Goal: Task Accomplishment & Management: Manage account settings

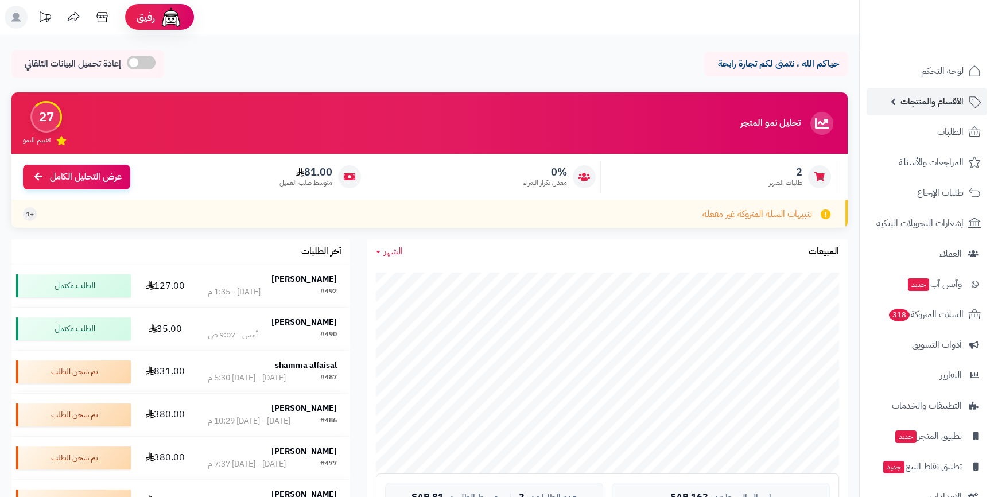
click at [899, 100] on link "الأقسام والمنتجات" at bounding box center [927, 102] width 121 height 28
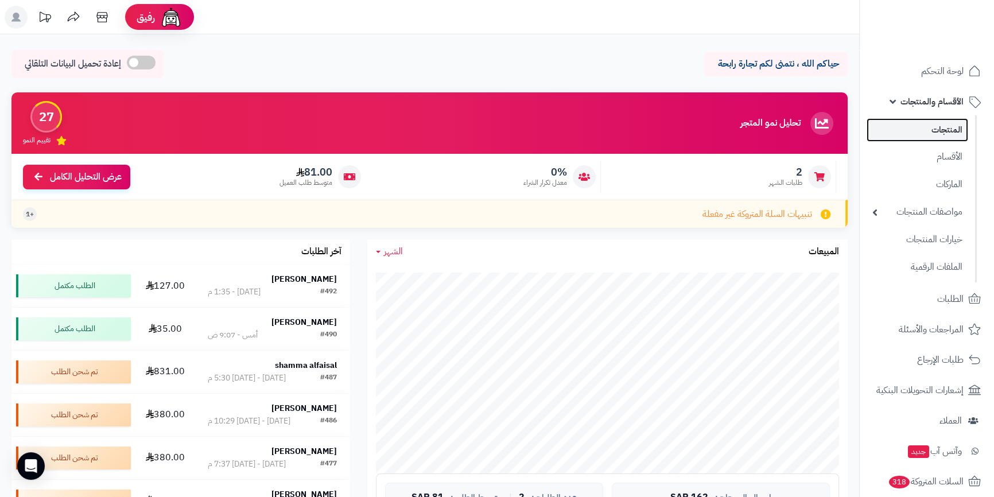
click at [922, 127] on link "المنتجات" at bounding box center [918, 130] width 102 height 24
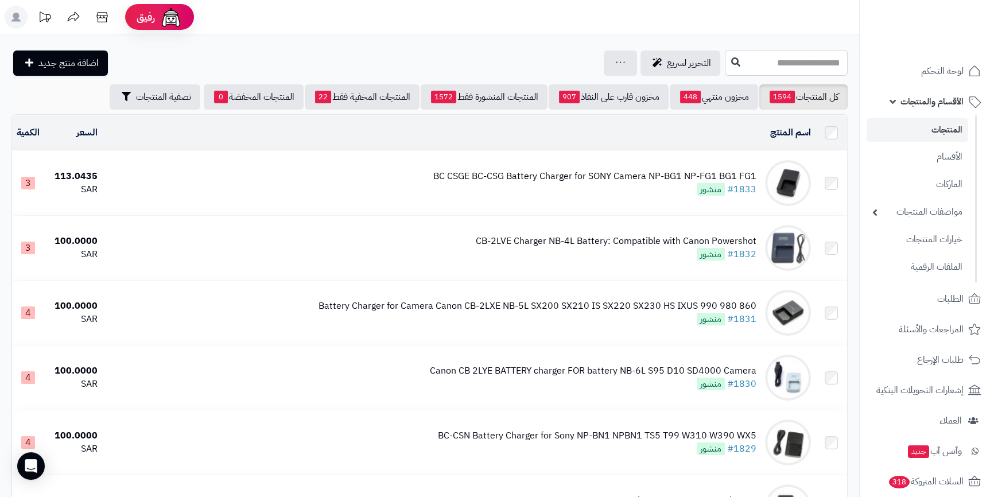
click at [756, 65] on input "text" at bounding box center [786, 63] width 123 height 26
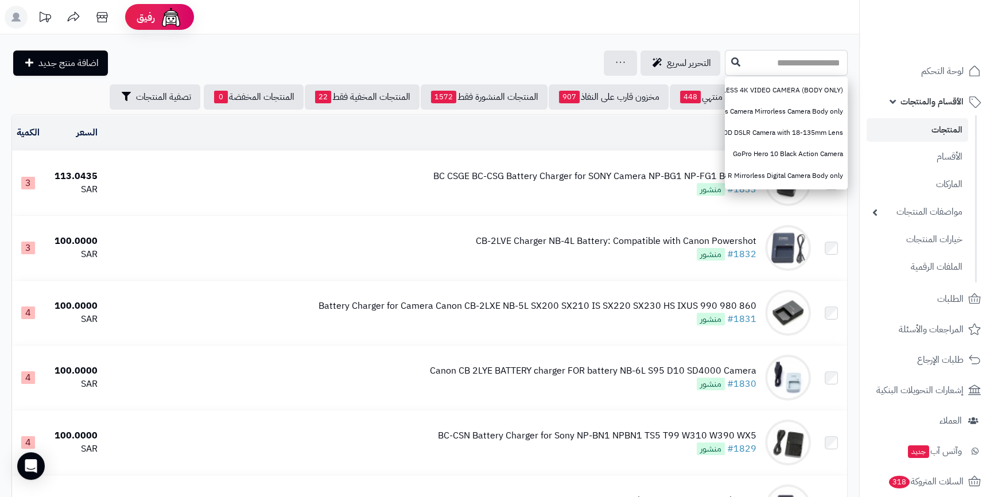
paste input "**********"
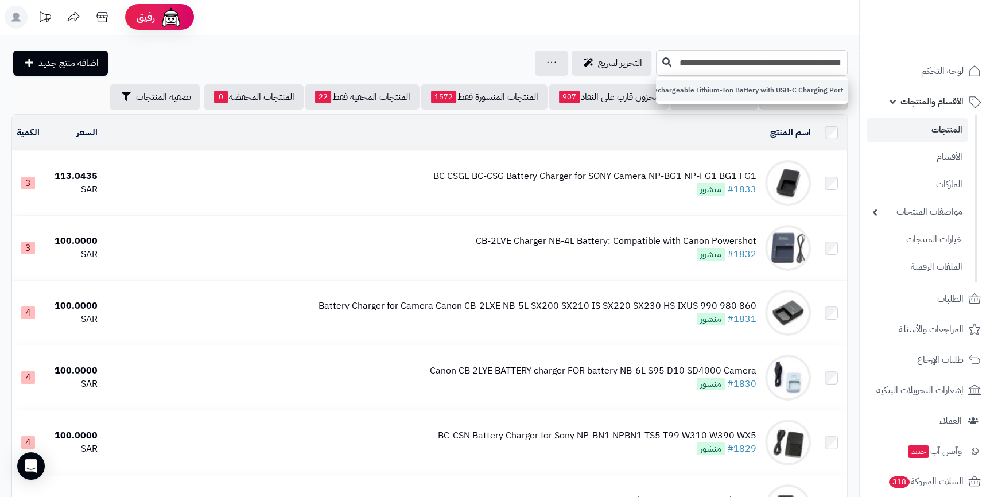
type input "**********"
click at [685, 88] on link "VILTROX TNP-FZ100 Rechargeable Lithium-Ion Battery with USB-C Charging Port" at bounding box center [752, 90] width 192 height 21
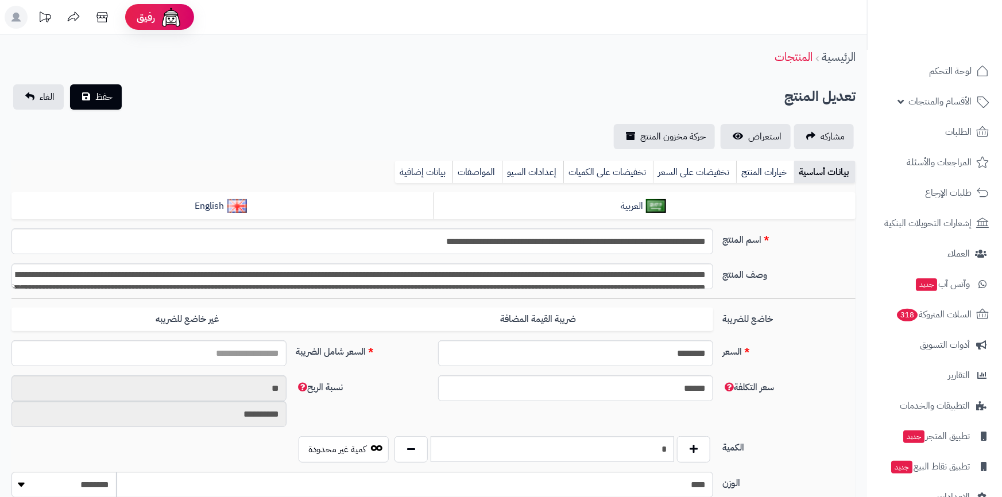
type input "******"
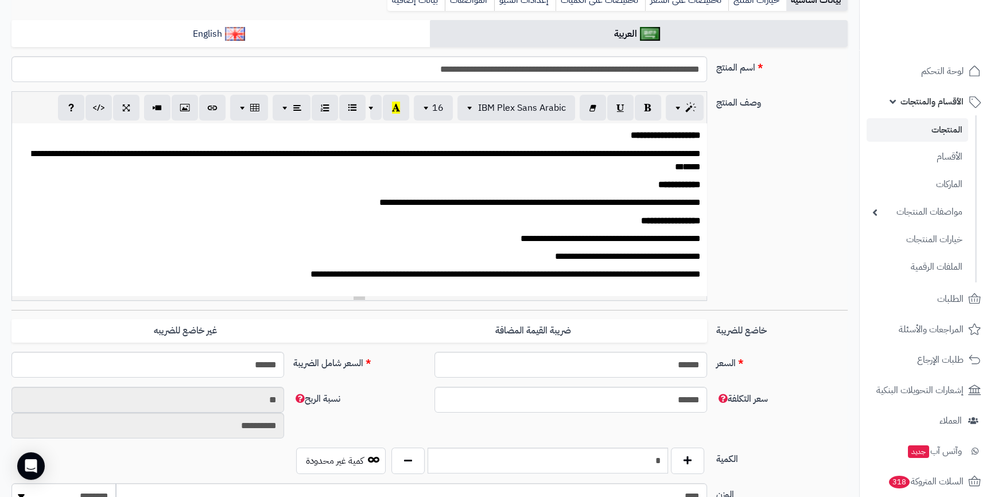
scroll to position [208, 0]
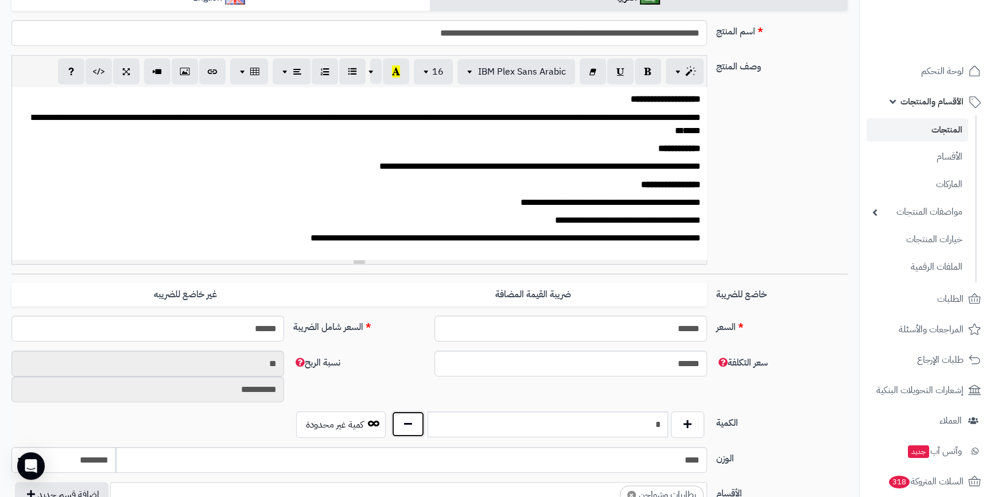
click at [403, 424] on button "button" at bounding box center [407, 424] width 33 height 26
type input "*"
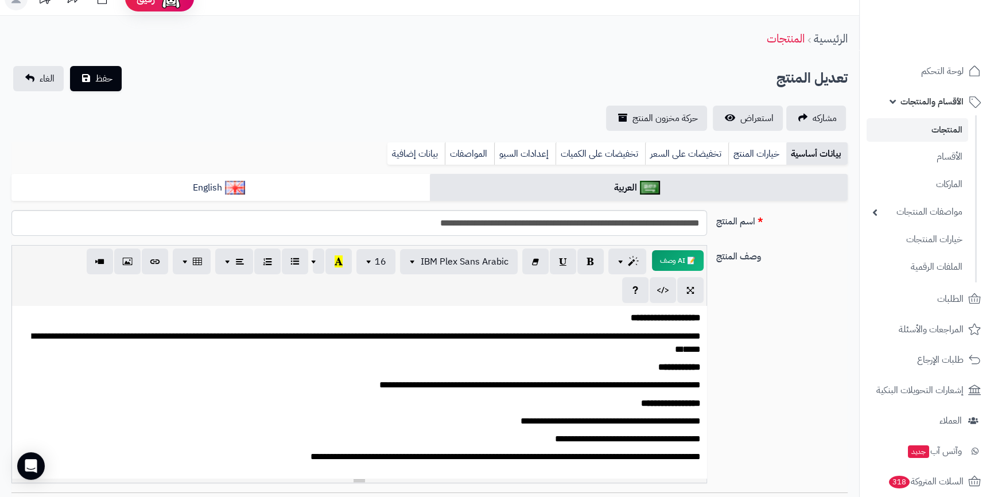
scroll to position [0, 0]
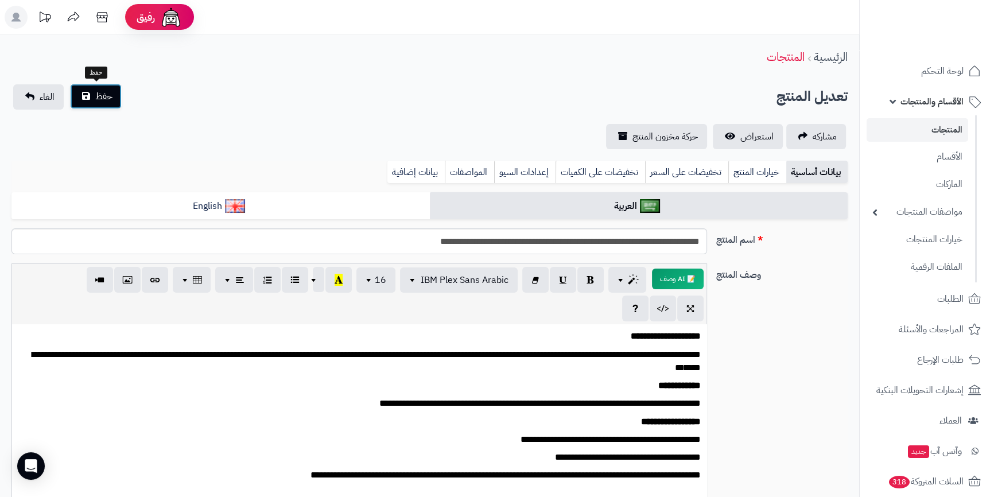
click at [99, 100] on span "حفظ" at bounding box center [103, 97] width 17 height 14
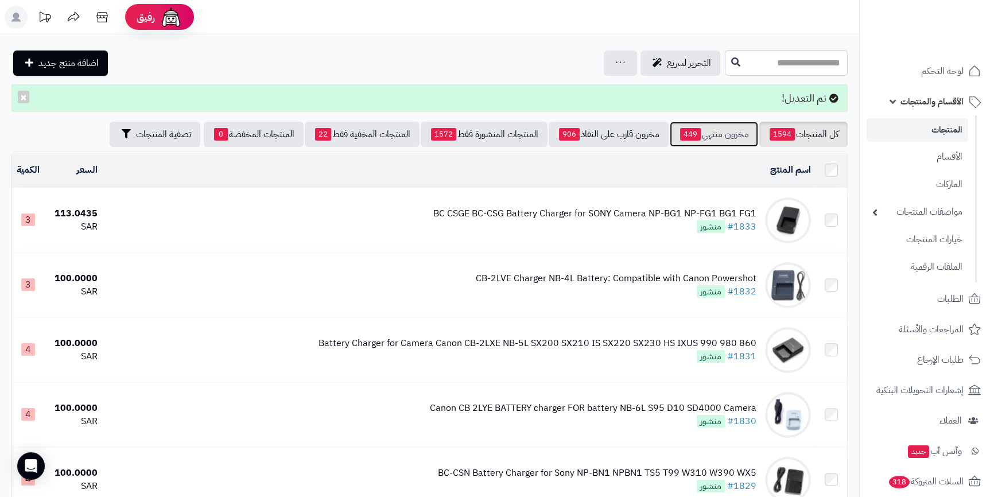
click at [715, 126] on link "مخزون منتهي 449" at bounding box center [714, 134] width 88 height 25
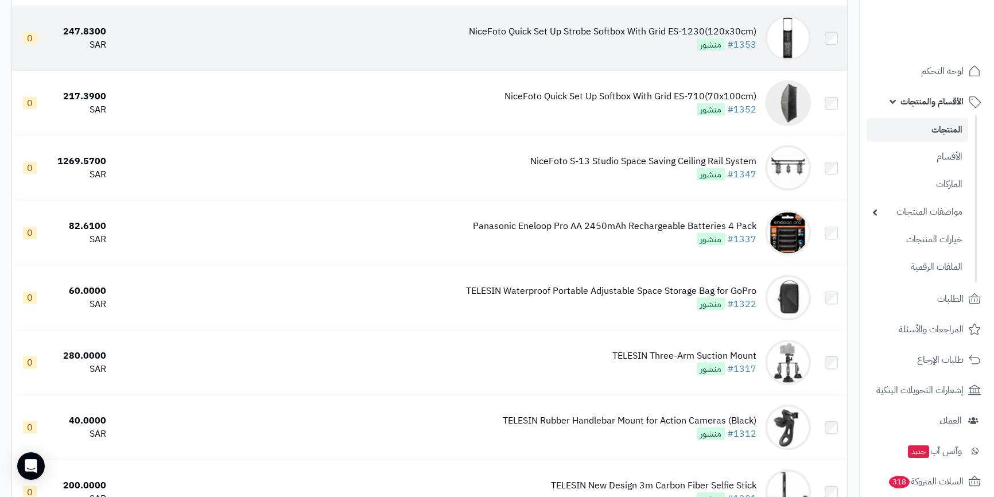
scroll to position [2870, 0]
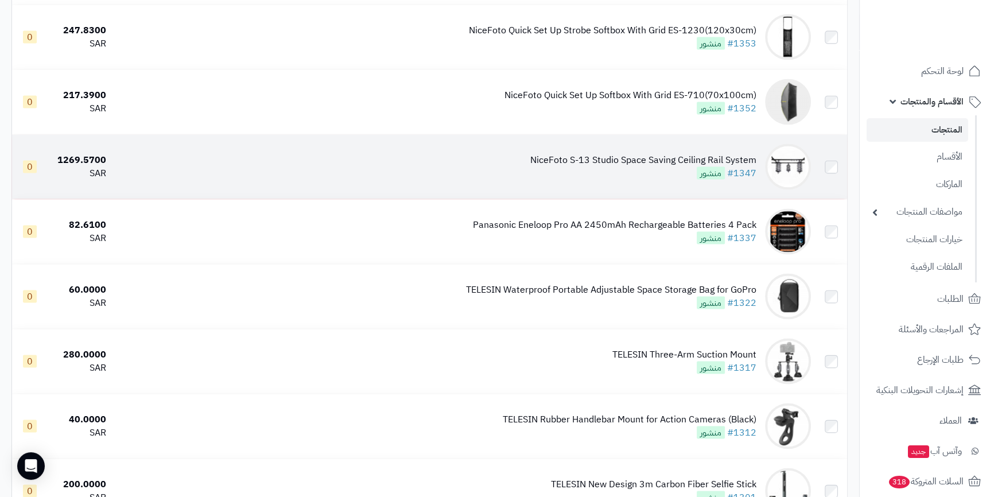
click at [623, 158] on div "NiceFoto S-13 Studio Space Saving Ceiling Rail System" at bounding box center [643, 160] width 226 height 13
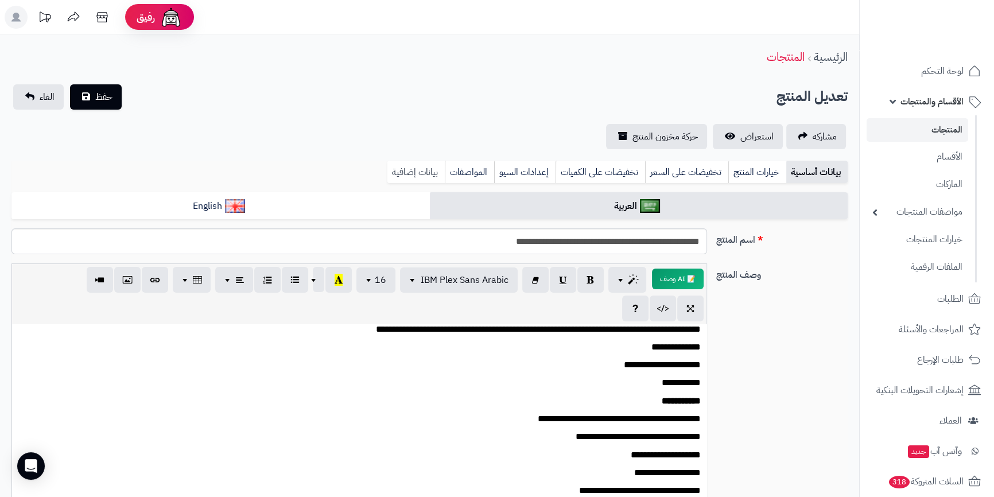
click at [389, 162] on link "بيانات إضافية" at bounding box center [415, 172] width 57 height 23
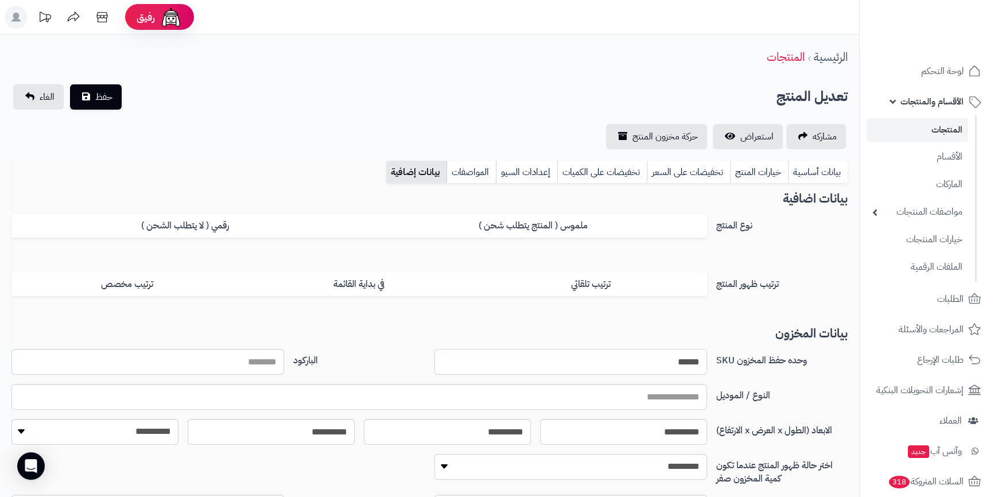
click at [673, 356] on input "******" at bounding box center [570, 362] width 273 height 26
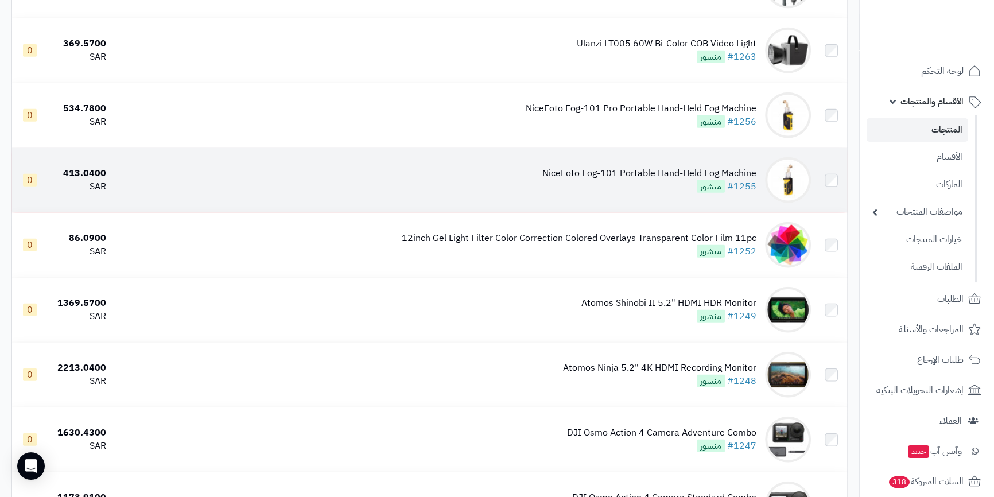
scroll to position [3392, 0]
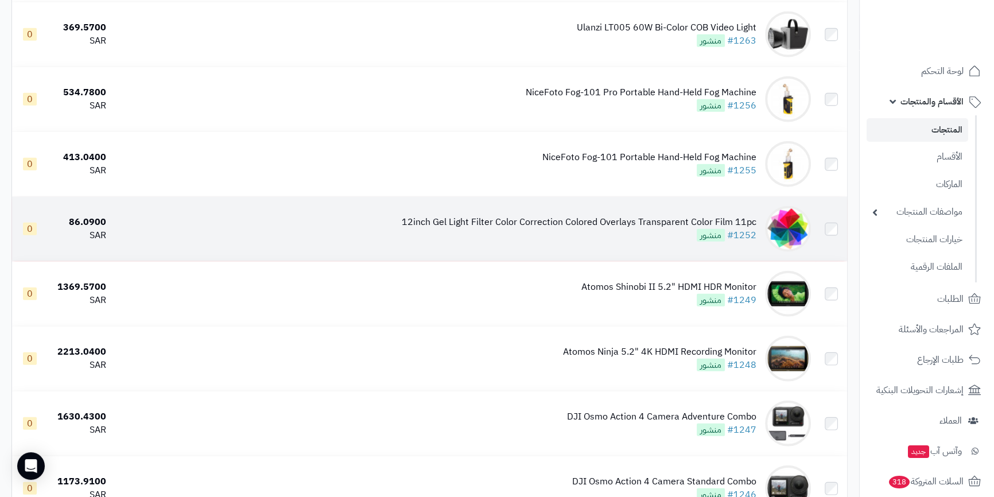
click at [562, 220] on div "12inch Gel Light Filter Color Correction Colored Overlays Transparent Color Fil…" at bounding box center [579, 222] width 355 height 13
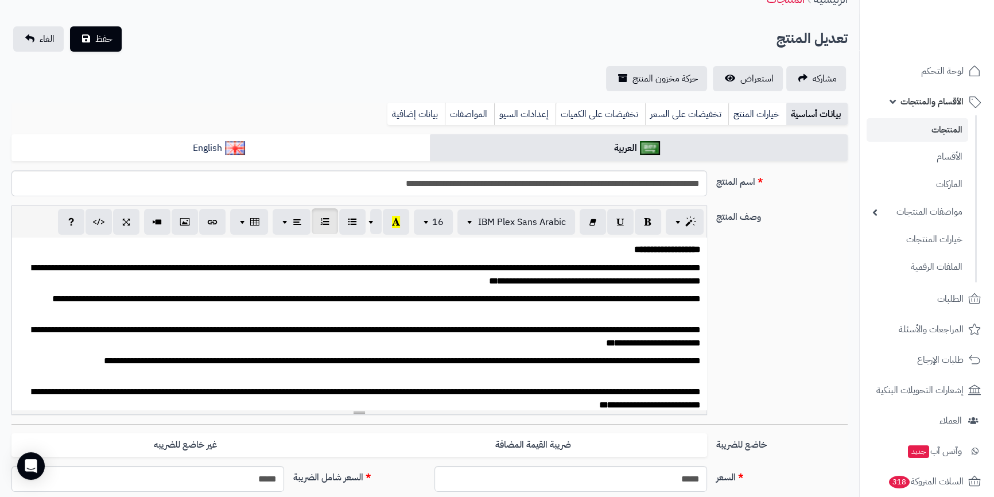
scroll to position [104, 0]
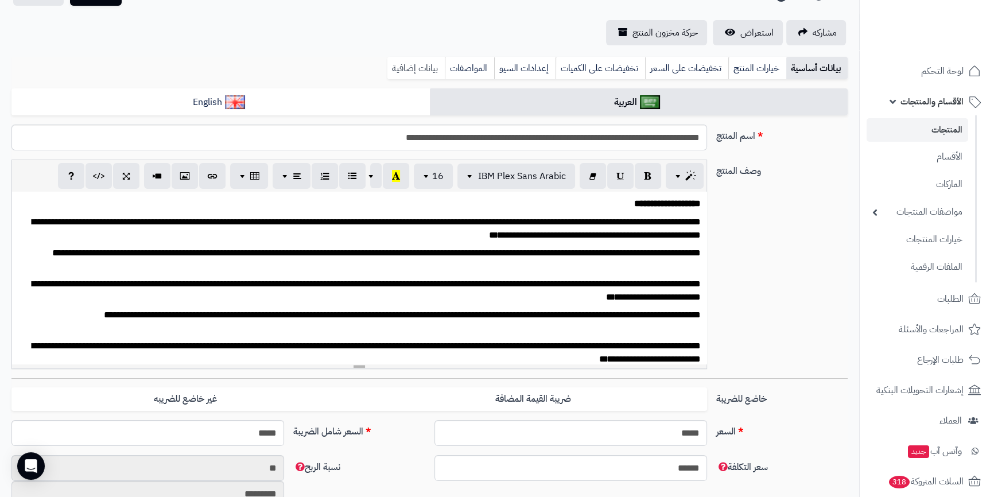
click at [405, 72] on link "بيانات إضافية" at bounding box center [415, 68] width 57 height 23
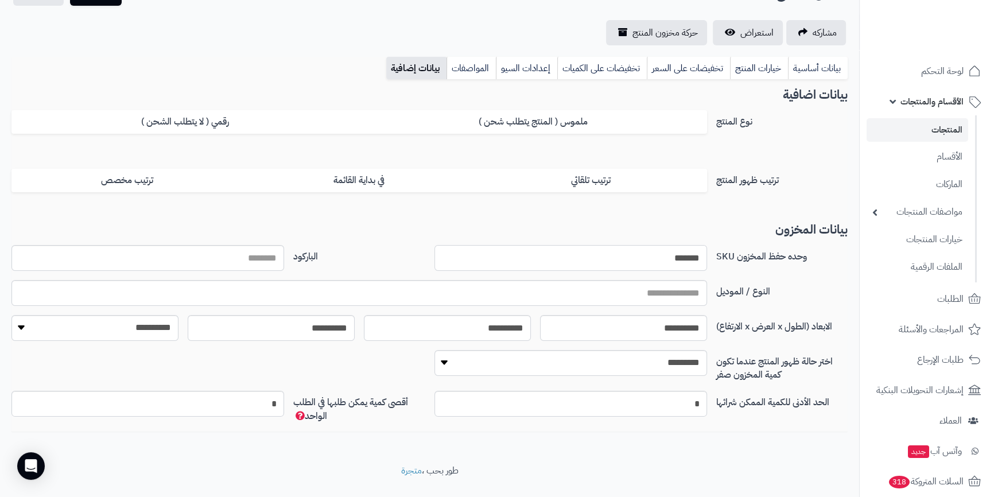
click at [680, 261] on input "*******" at bounding box center [570, 258] width 273 height 26
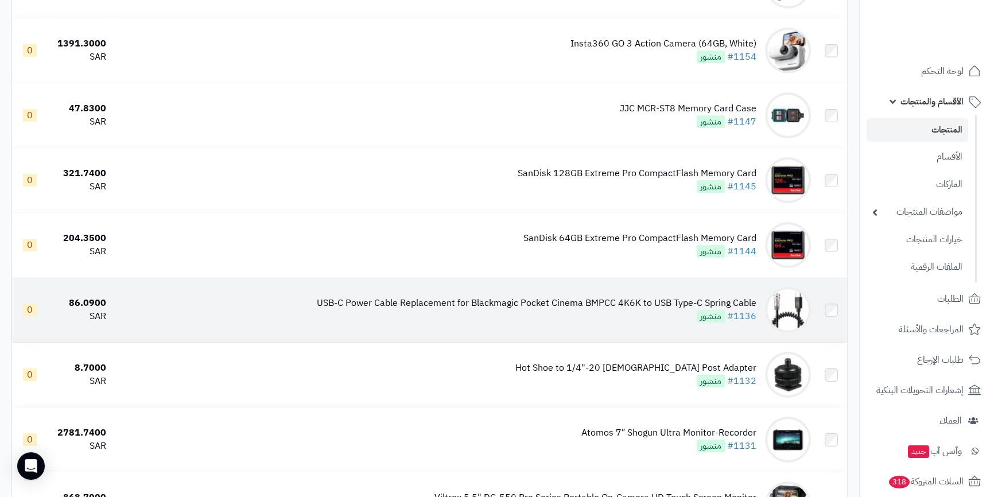
scroll to position [5009, 0]
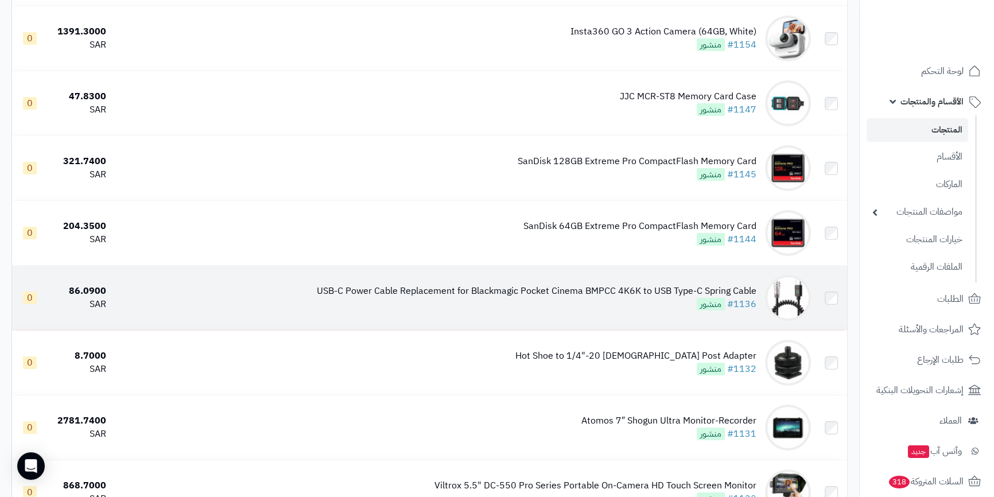
click at [573, 296] on div "USB-C Power Cable Replacement for Blackmagic Pocket Cinema BMPCC 4K6K to USB Ty…" at bounding box center [537, 298] width 440 height 26
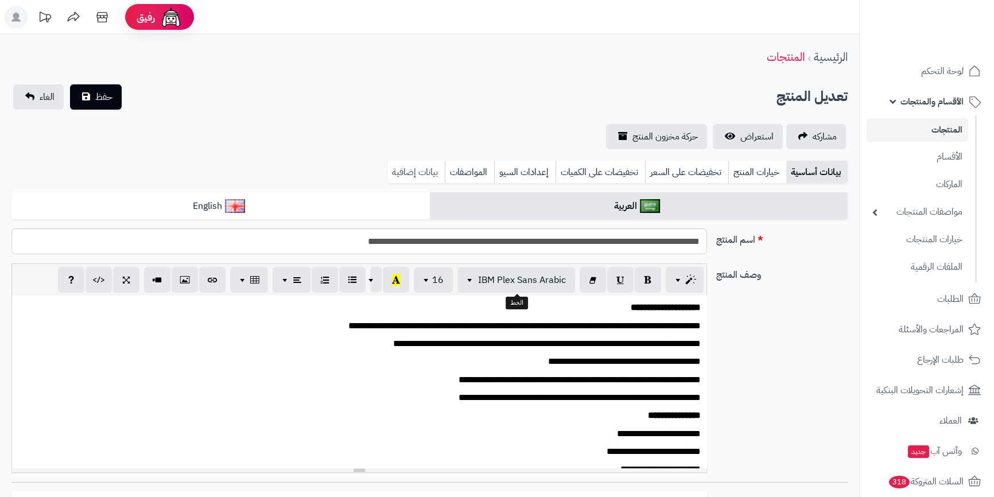
scroll to position [36, 0]
click at [400, 162] on link "بيانات إضافية" at bounding box center [415, 172] width 57 height 23
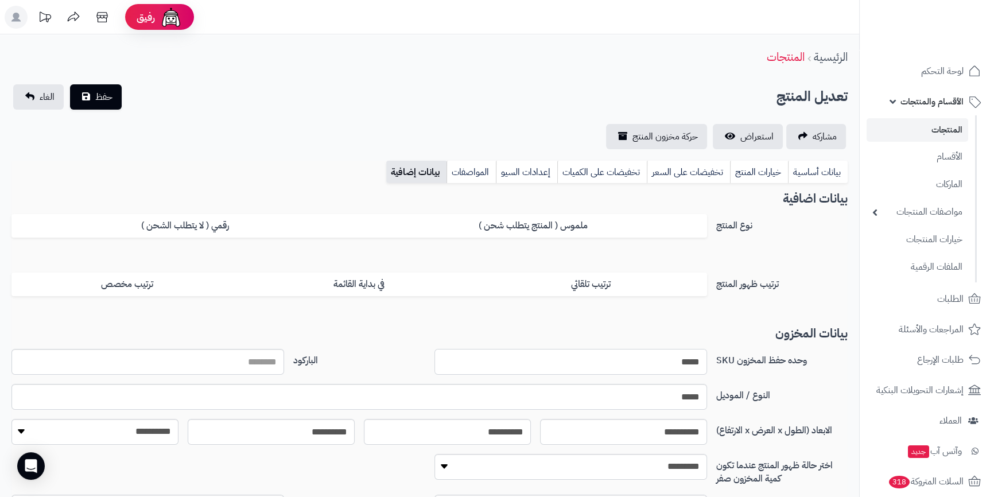
click at [680, 362] on input "*****" at bounding box center [570, 362] width 273 height 26
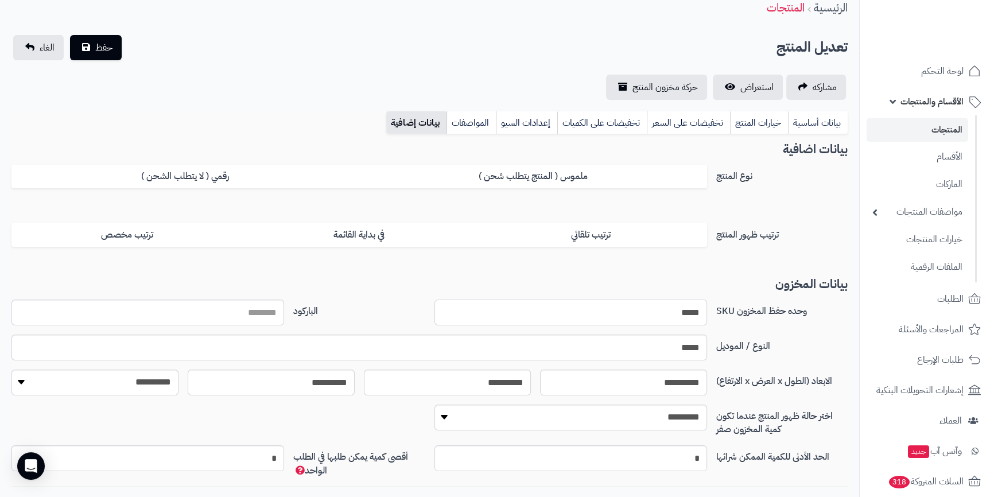
scroll to position [0, 0]
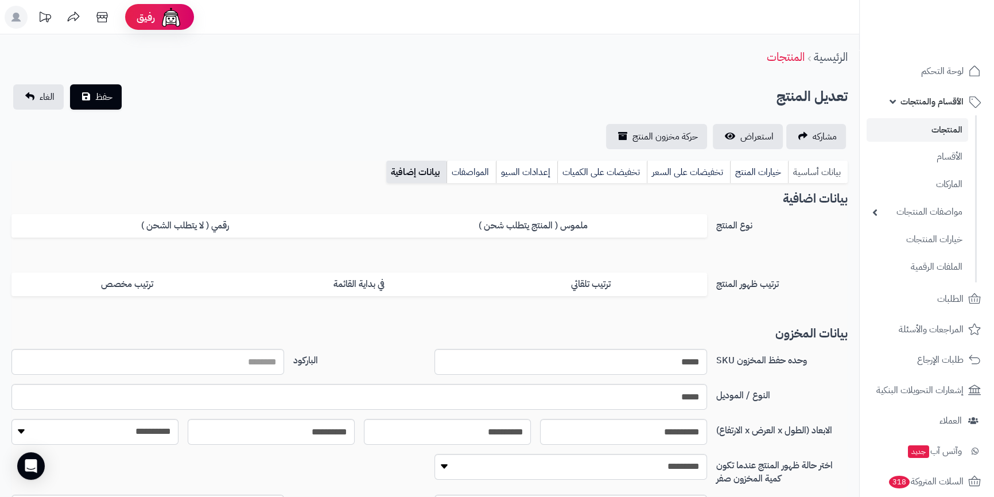
click at [825, 171] on link "بيانات أساسية" at bounding box center [818, 172] width 60 height 23
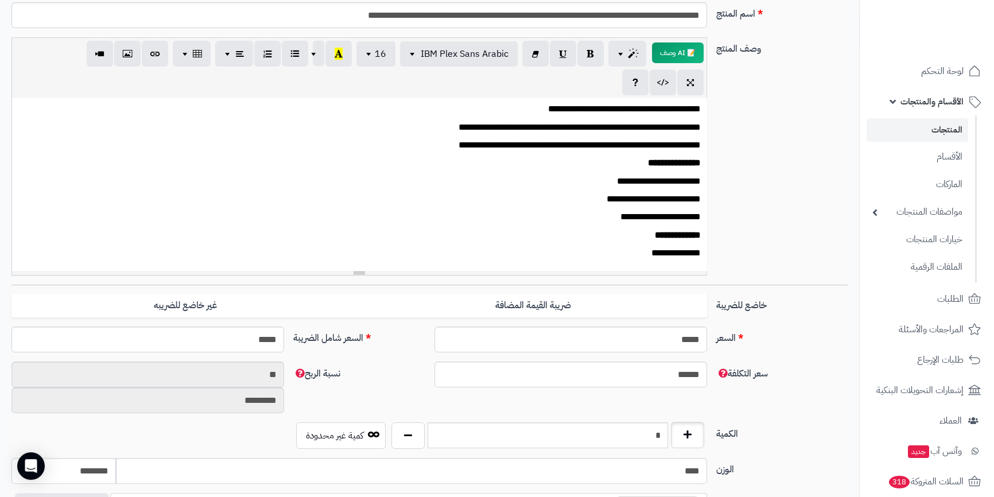
scroll to position [261, 0]
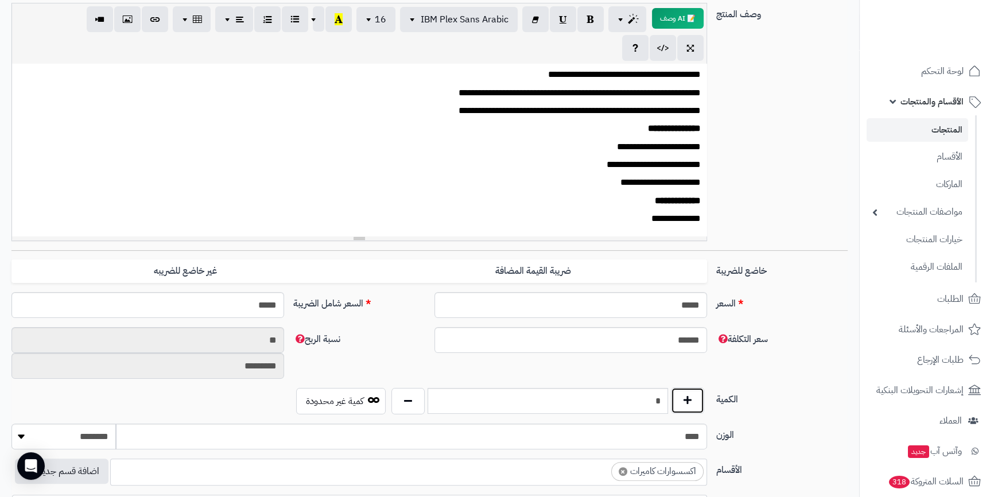
click at [684, 406] on button "button" at bounding box center [687, 400] width 33 height 26
type input "*"
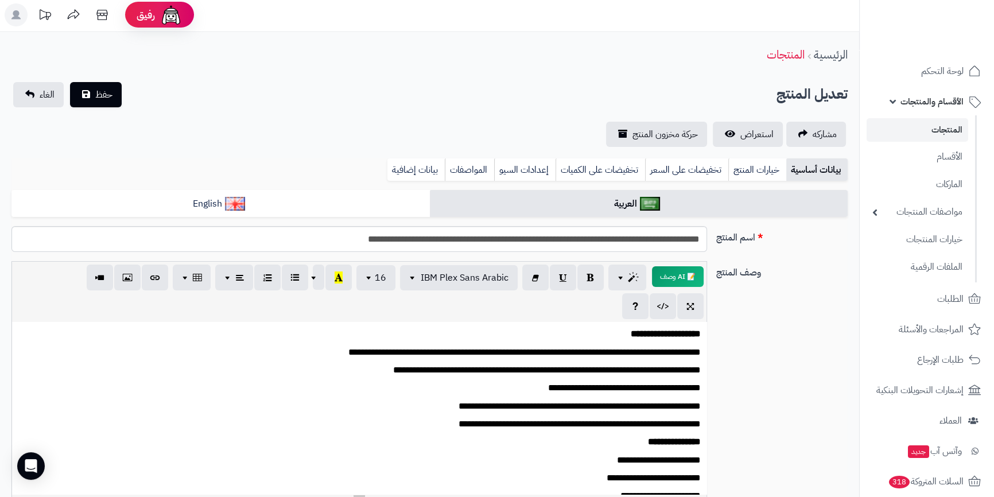
scroll to position [0, 0]
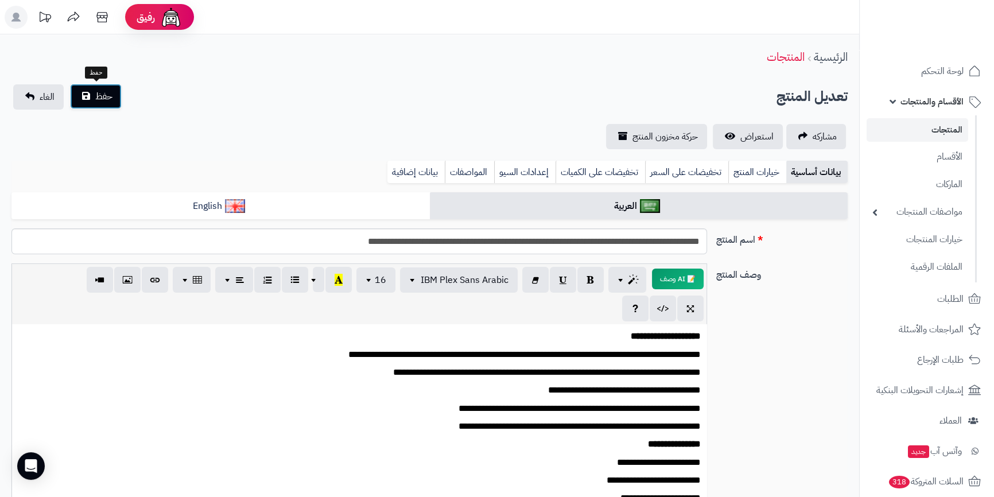
click at [77, 95] on button "حفظ" at bounding box center [96, 96] width 52 height 25
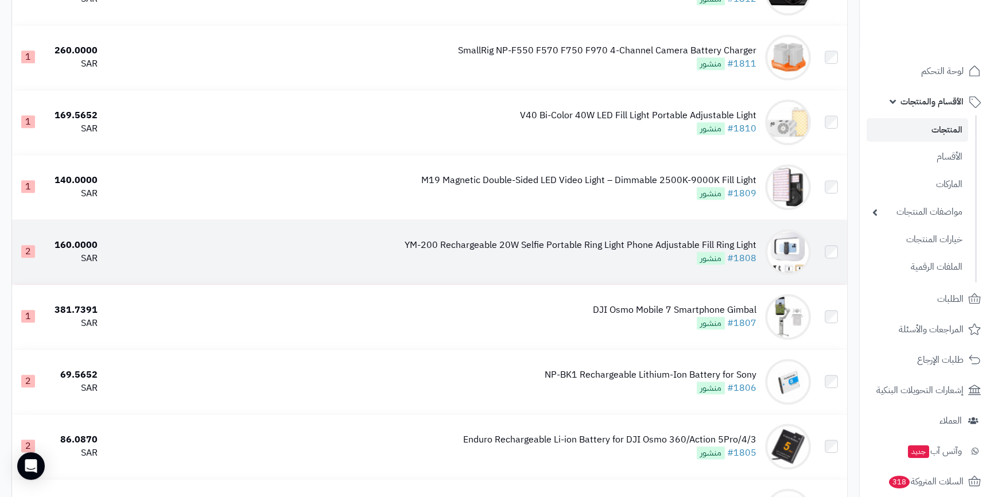
scroll to position [1565, 0]
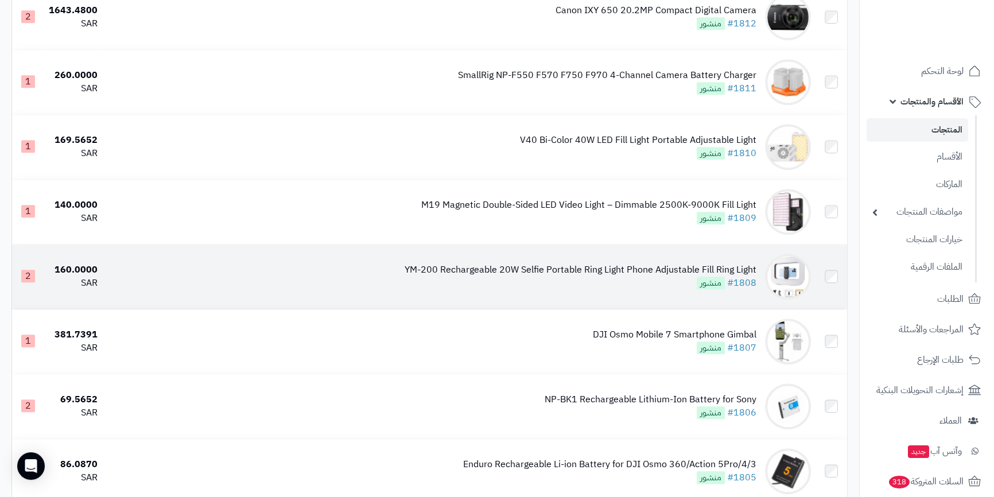
click at [583, 270] on div "YM-200 Rechargeable 20W Selfie Portable Ring Light Phone Adjustable Fill Ring L…" at bounding box center [581, 269] width 352 height 13
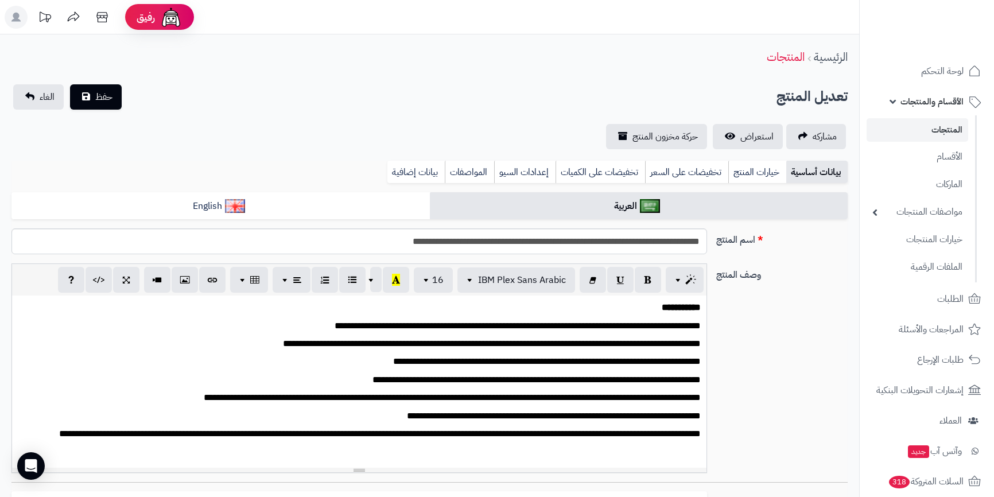
select select
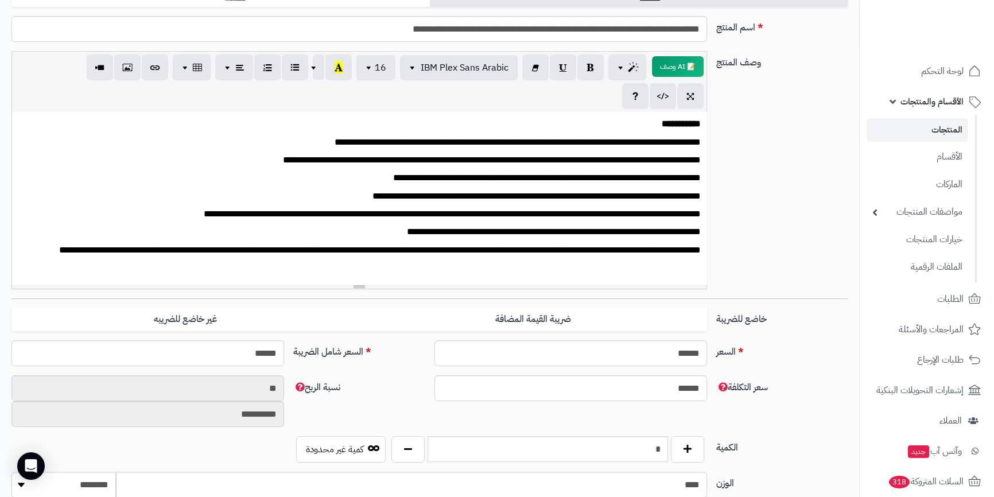
scroll to position [208, 0]
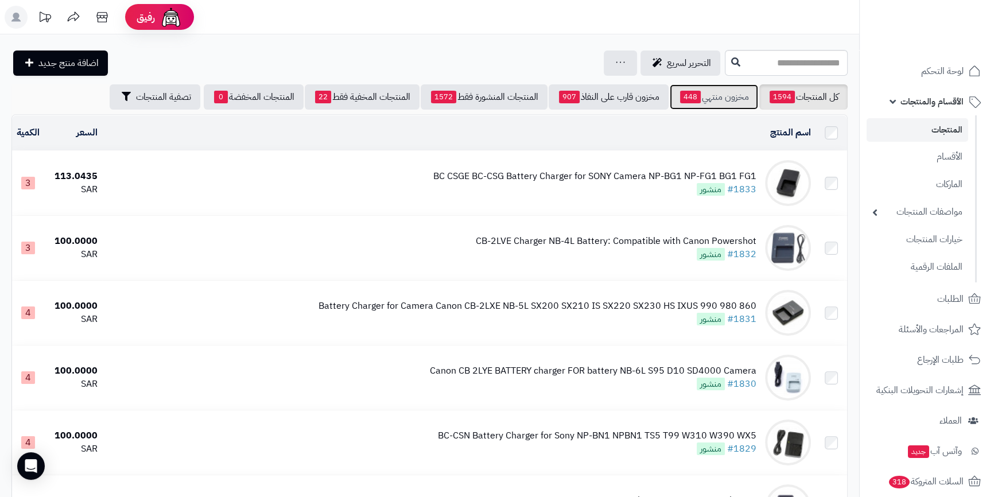
click at [711, 88] on link "مخزون منتهي 448" at bounding box center [714, 96] width 88 height 25
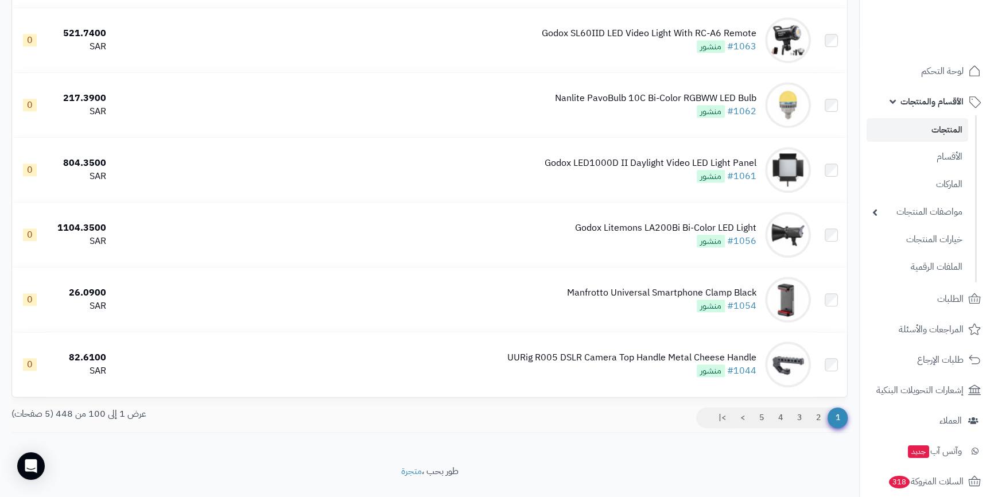
scroll to position [6256, 0]
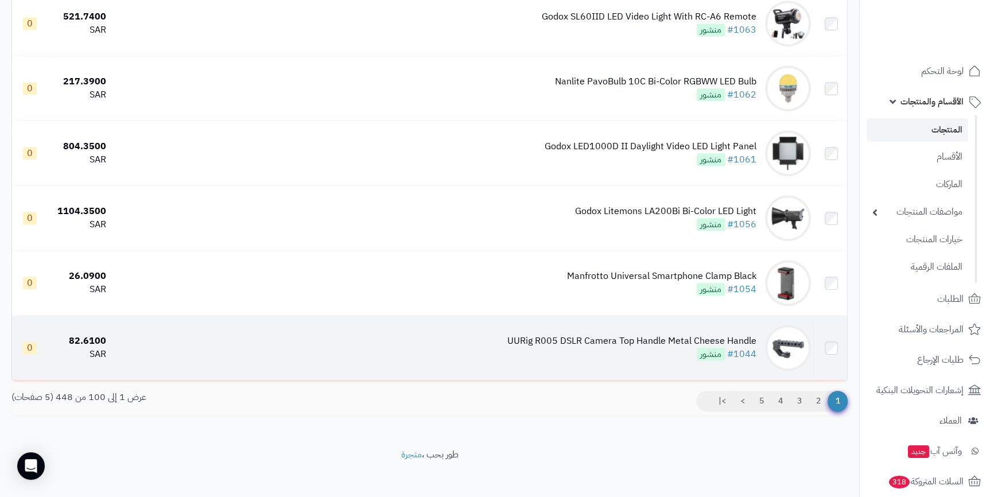
click at [668, 335] on div "UURig R005 DSLR Camera Top Handle Metal Cheese Handle" at bounding box center [631, 341] width 249 height 13
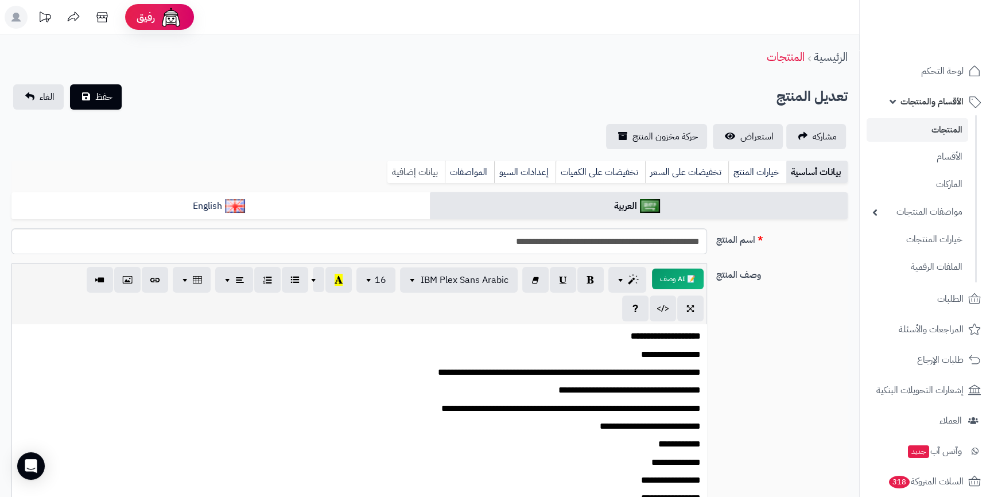
click at [415, 173] on link "بيانات إضافية" at bounding box center [415, 172] width 57 height 23
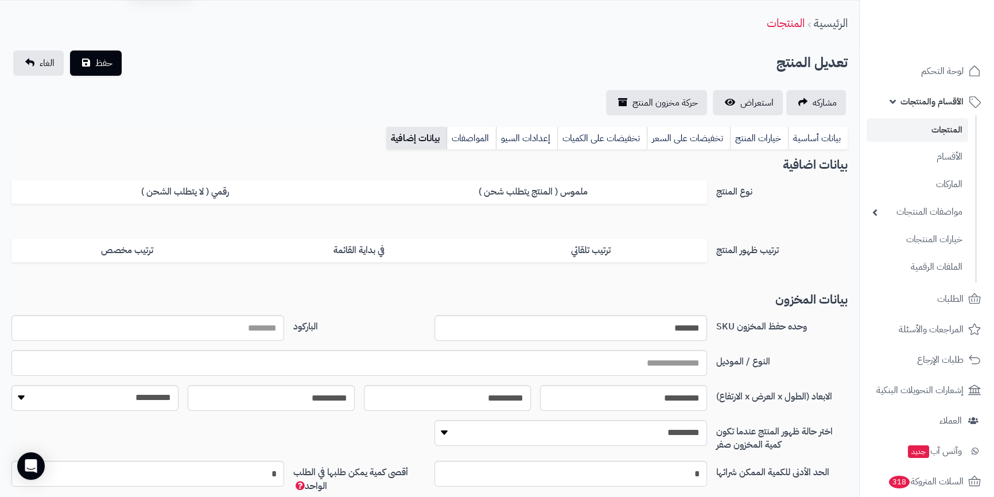
scroll to position [52, 0]
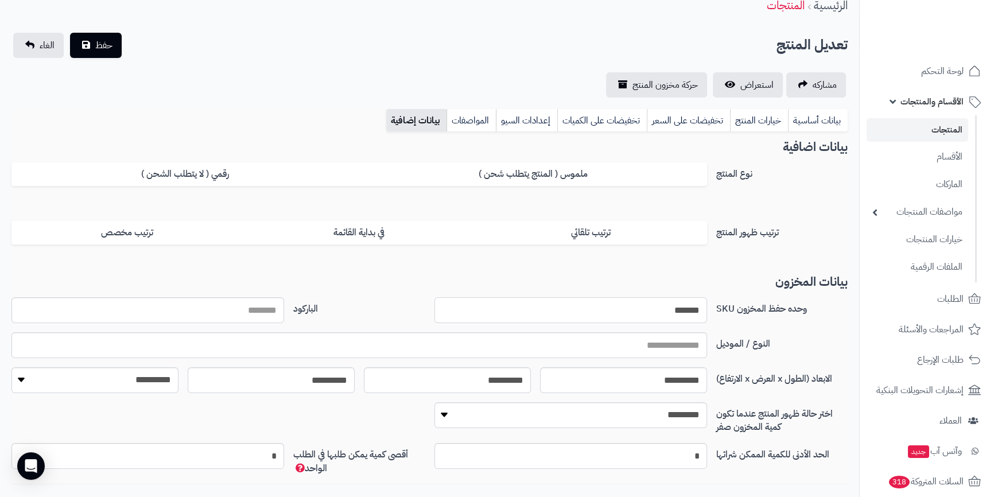
click at [702, 305] on input "*******" at bounding box center [570, 310] width 273 height 26
click at [692, 310] on input "*******" at bounding box center [570, 310] width 273 height 26
click at [824, 115] on link "بيانات أساسية" at bounding box center [818, 120] width 60 height 23
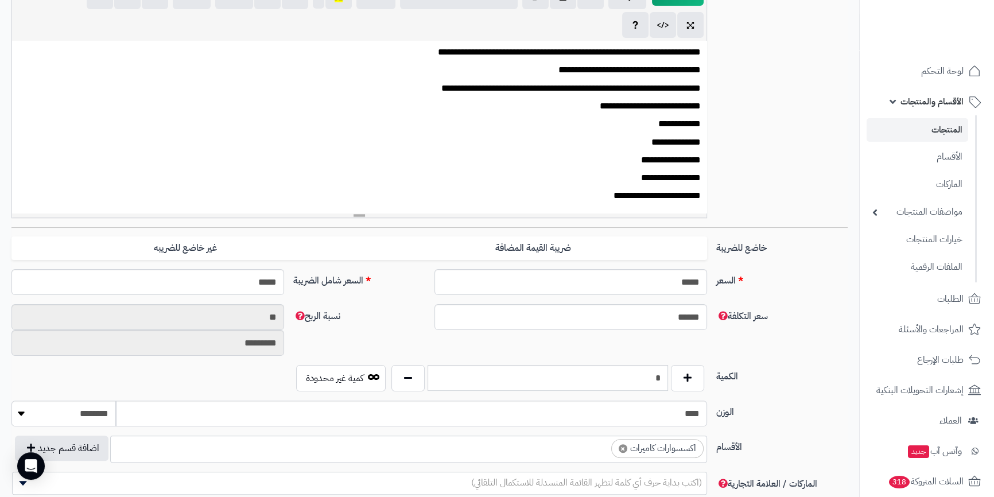
scroll to position [285, 0]
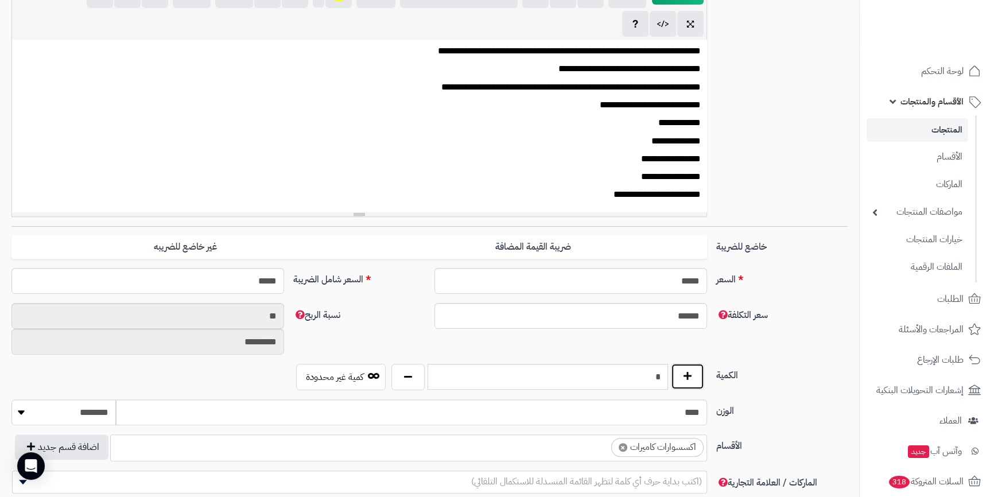
click at [688, 385] on button "button" at bounding box center [687, 376] width 33 height 26
type input "*"
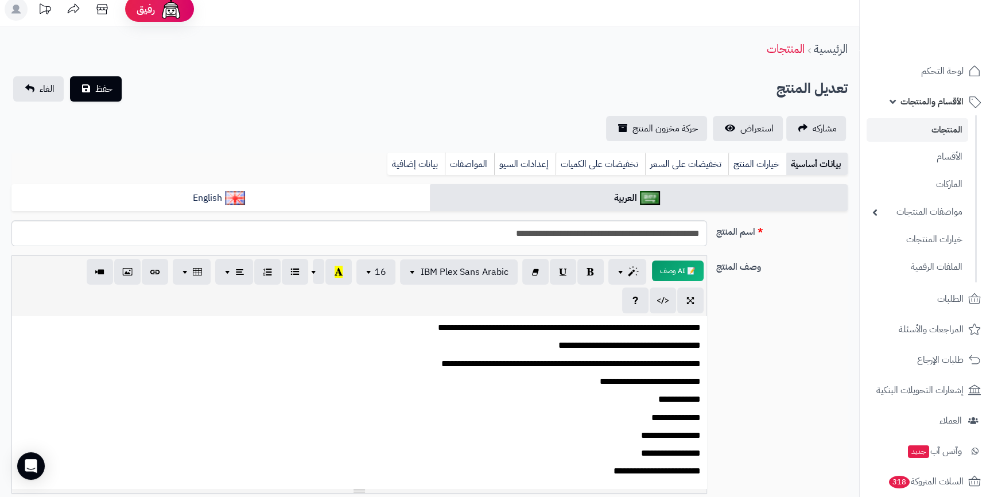
scroll to position [0, 0]
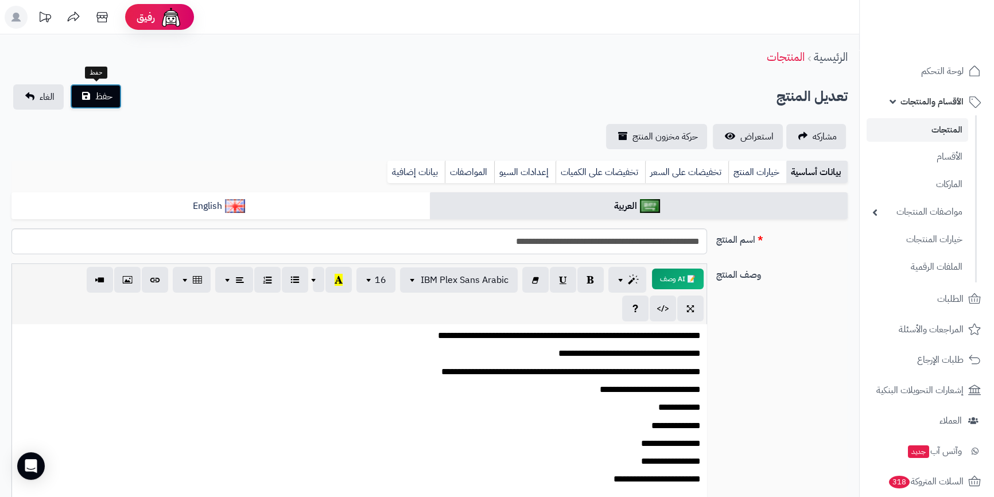
click at [96, 101] on span "حفظ" at bounding box center [103, 97] width 17 height 14
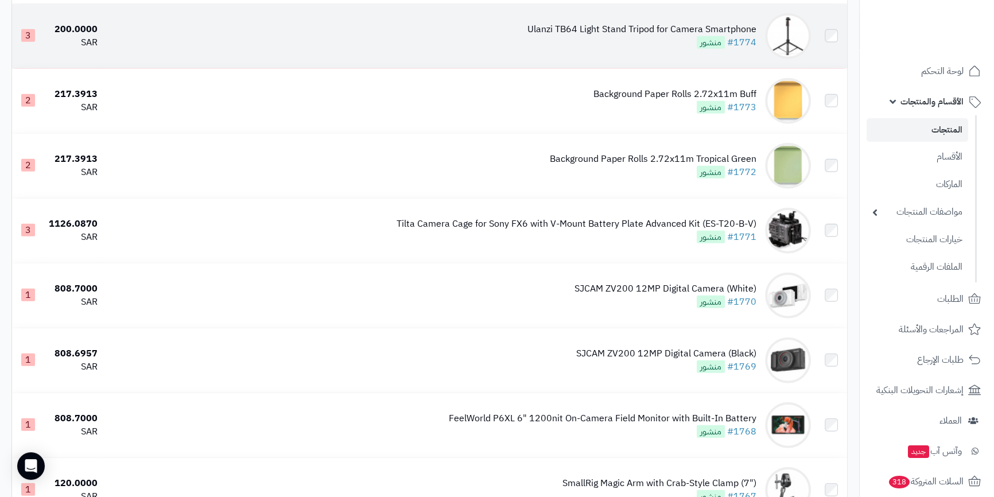
scroll to position [4018, 0]
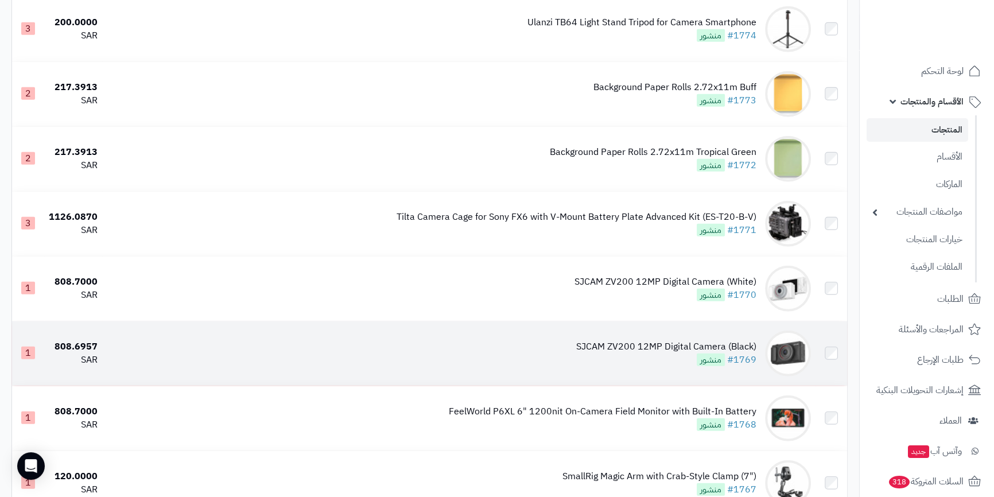
click at [664, 344] on div "SJCAM ZV200 12MP Digital Camera (Black)" at bounding box center [666, 346] width 180 height 13
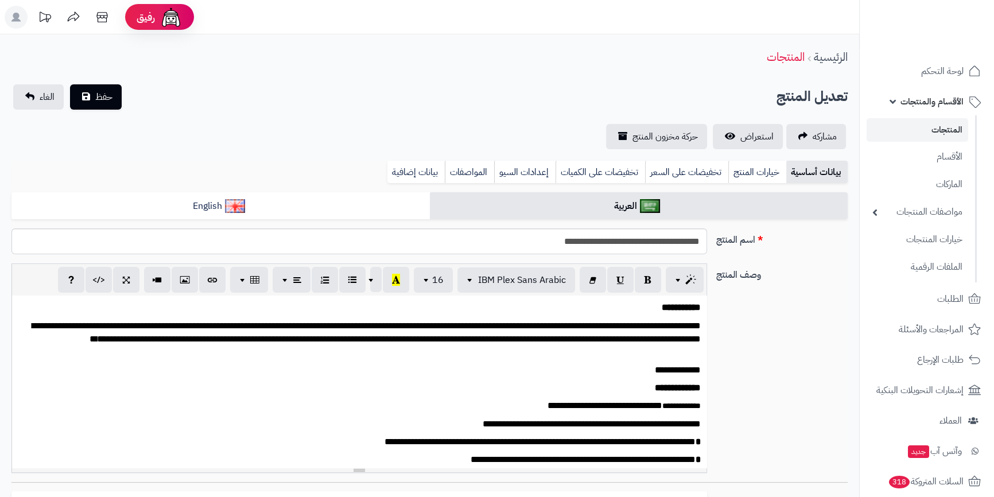
scroll to position [164, 0]
click at [401, 173] on link "بيانات إضافية" at bounding box center [415, 172] width 57 height 23
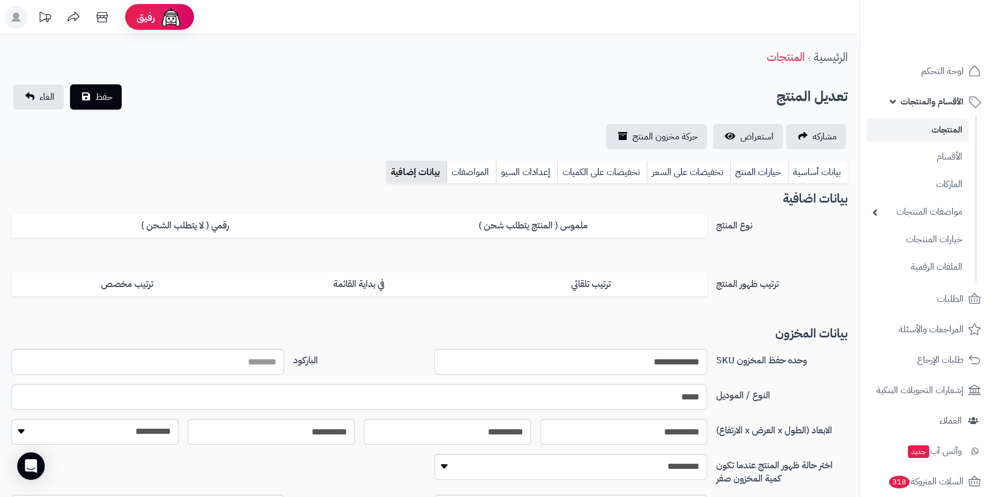
click at [657, 366] on input "**********" at bounding box center [570, 362] width 273 height 26
click at [654, 363] on input "**********" at bounding box center [570, 362] width 273 height 26
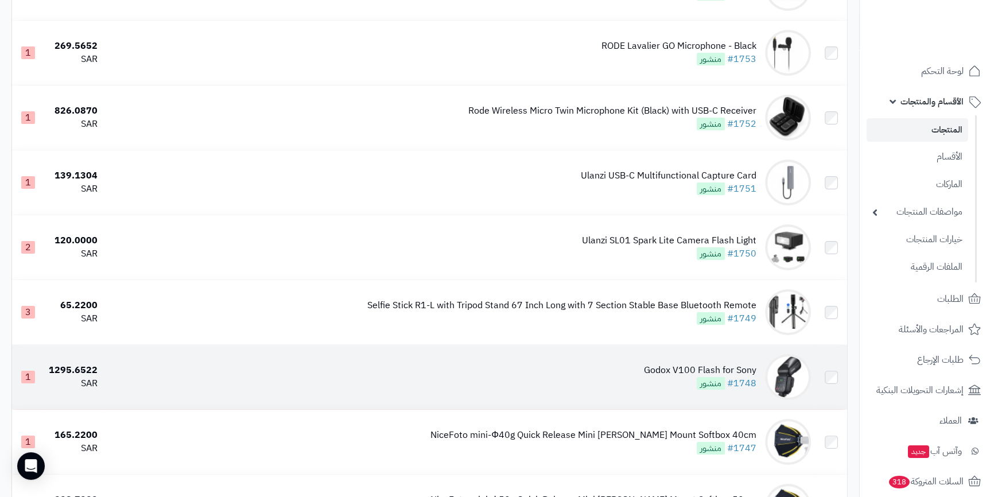
scroll to position [5337, 0]
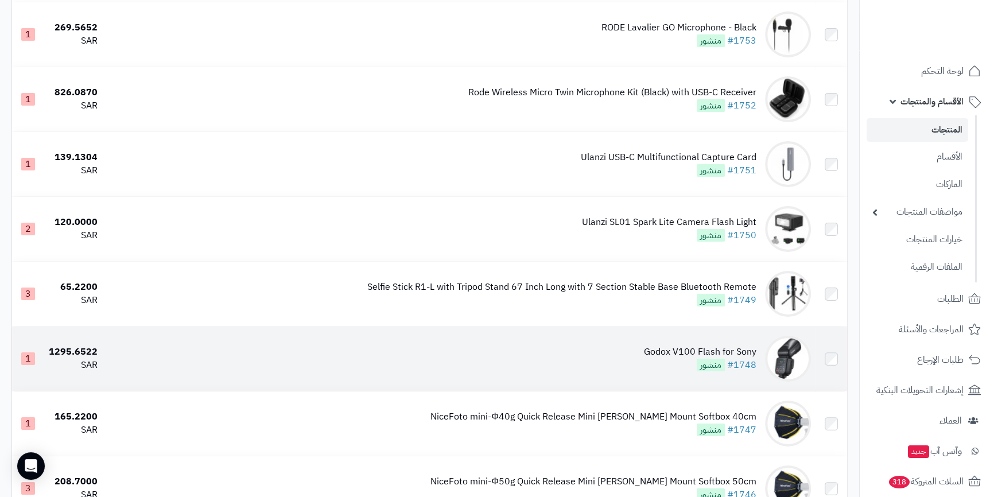
click at [708, 346] on div "Godox V100 Flash for Sony" at bounding box center [700, 352] width 112 height 13
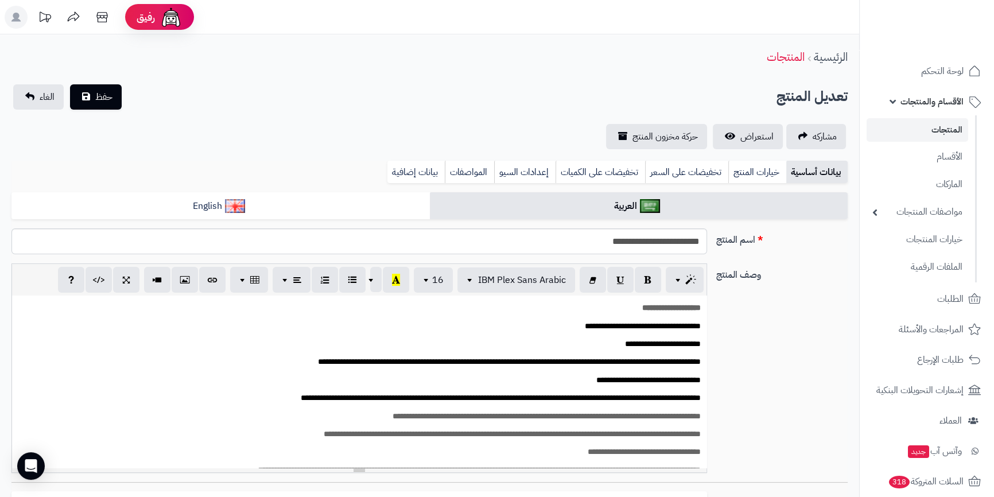
scroll to position [149, 0]
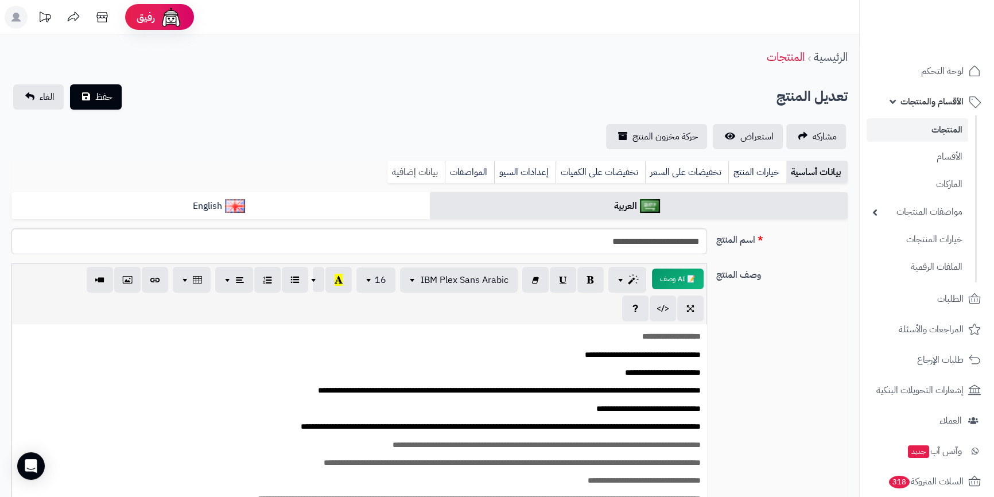
click at [394, 166] on link "بيانات إضافية" at bounding box center [415, 172] width 57 height 23
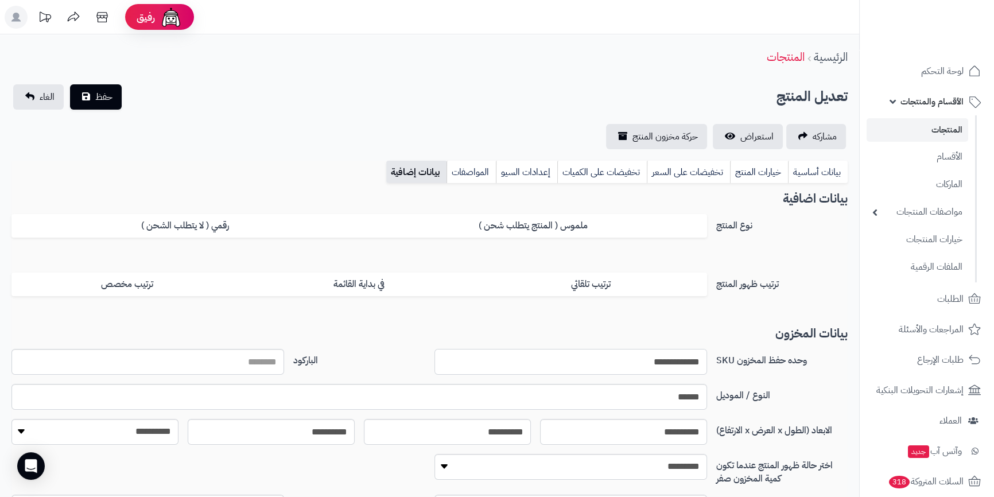
click at [647, 359] on input "**********" at bounding box center [570, 362] width 273 height 26
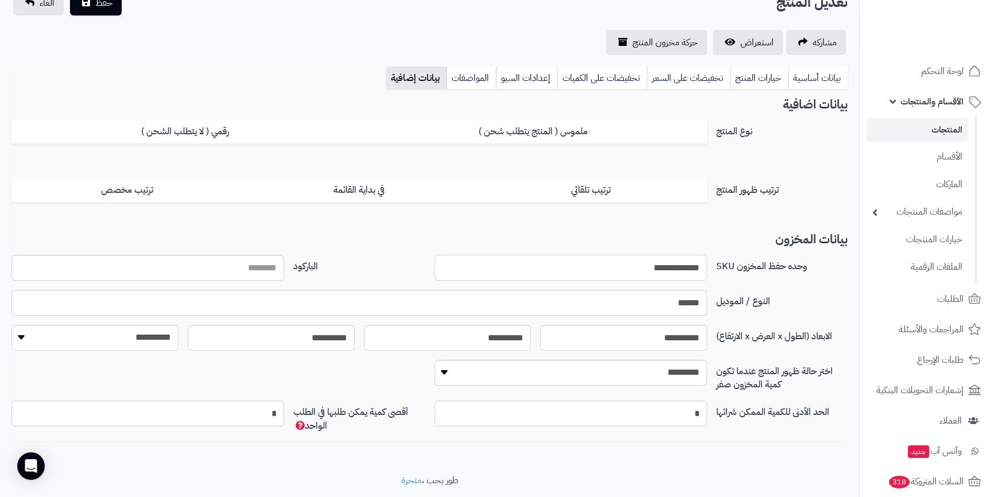
scroll to position [76, 0]
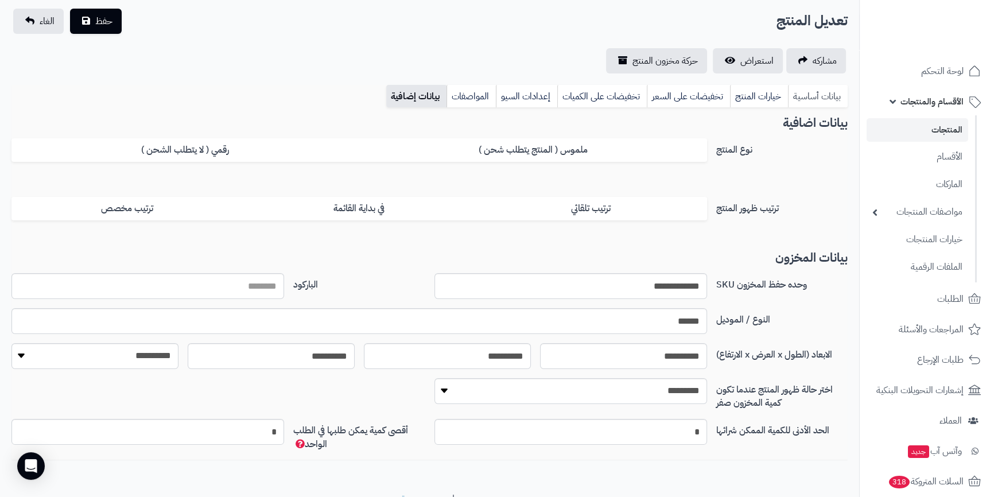
click at [819, 94] on link "بيانات أساسية" at bounding box center [818, 96] width 60 height 23
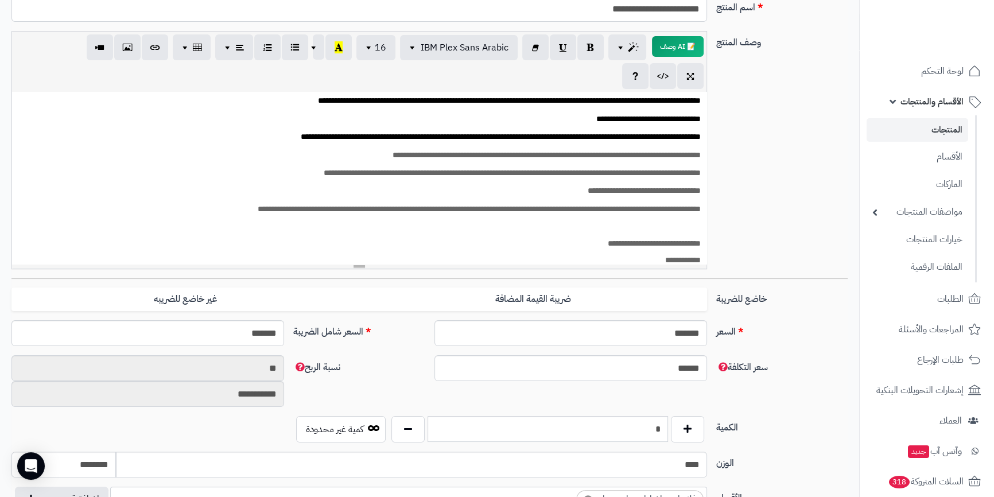
scroll to position [104, 0]
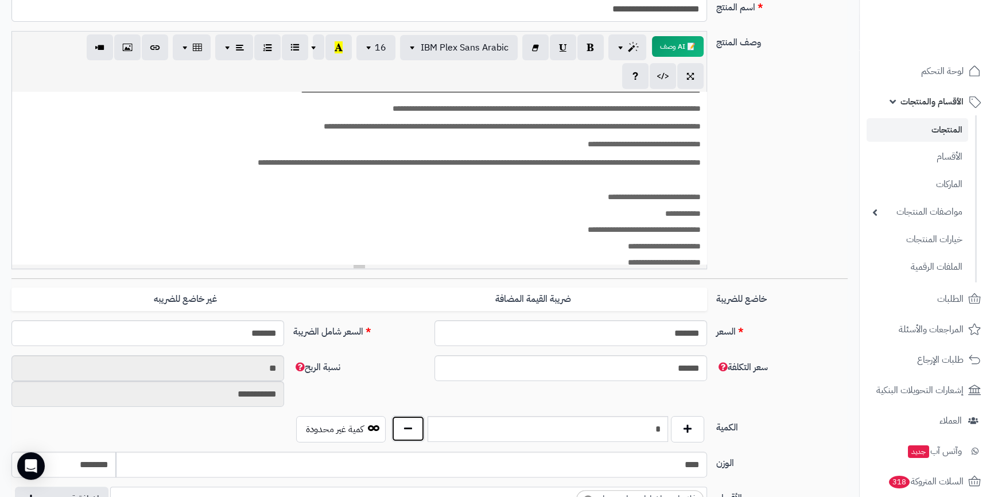
click at [413, 422] on button "button" at bounding box center [407, 429] width 33 height 26
type input "*"
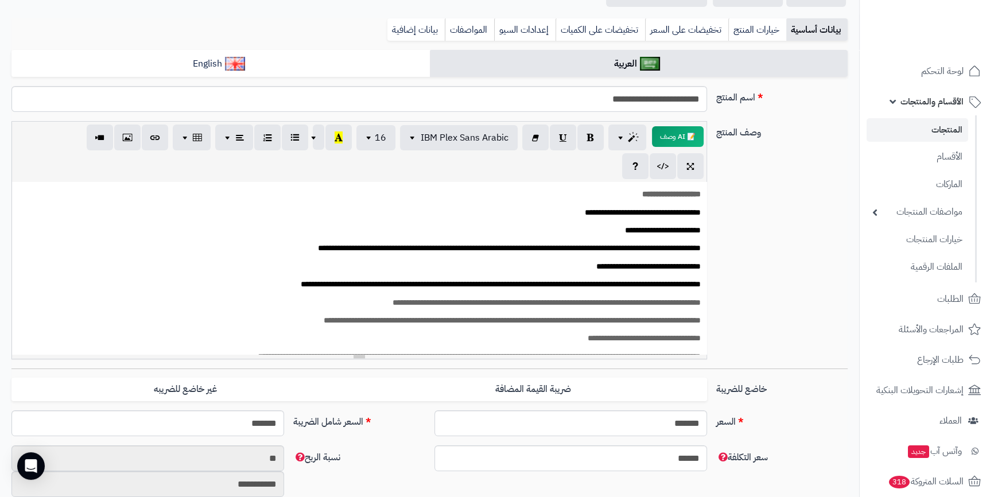
scroll to position [0, 0]
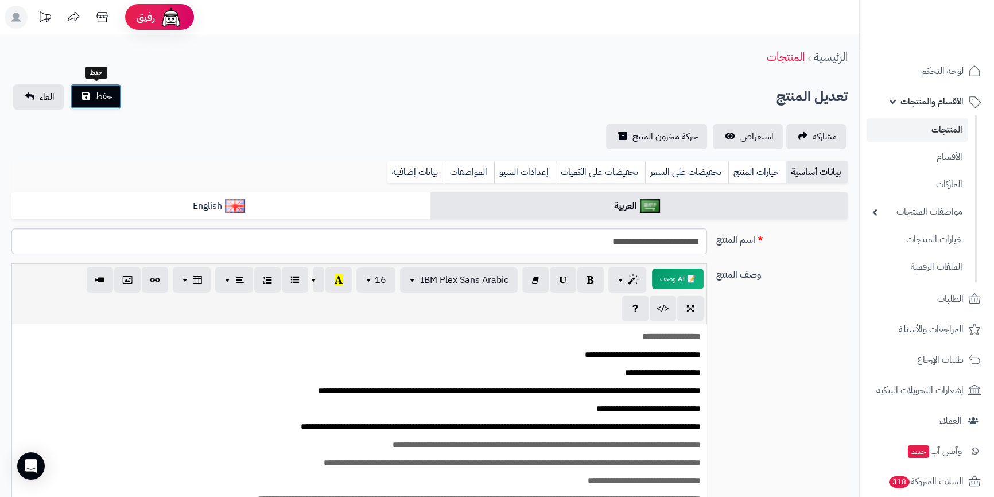
click at [101, 85] on button "حفظ" at bounding box center [96, 96] width 52 height 25
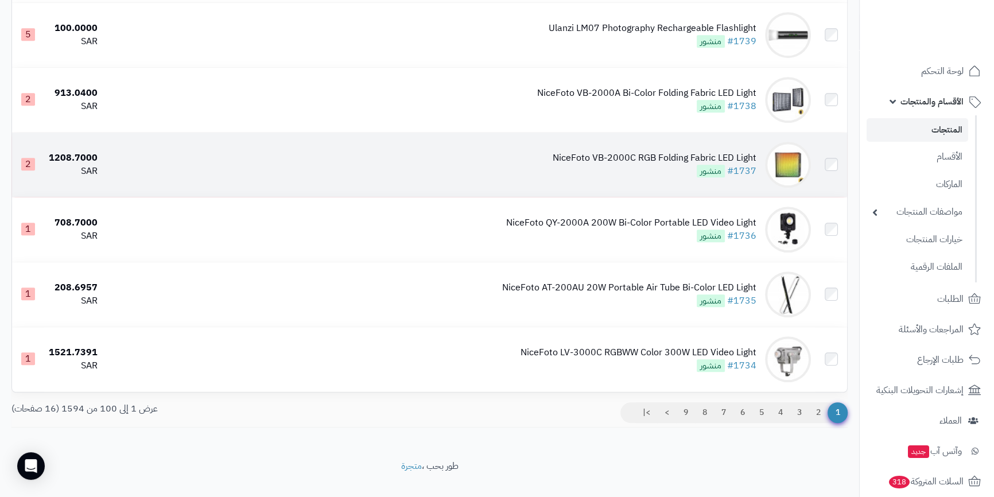
scroll to position [6294, 0]
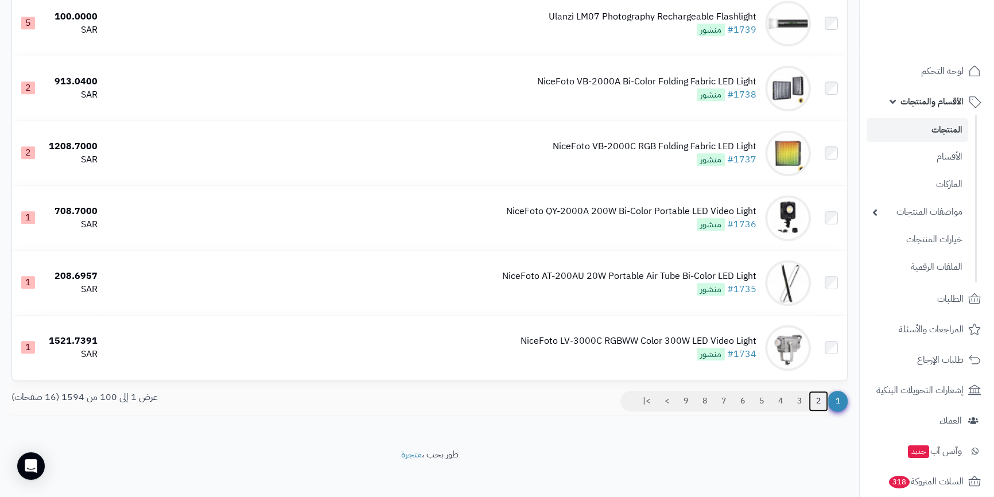
click at [818, 392] on link "2" at bounding box center [819, 401] width 20 height 21
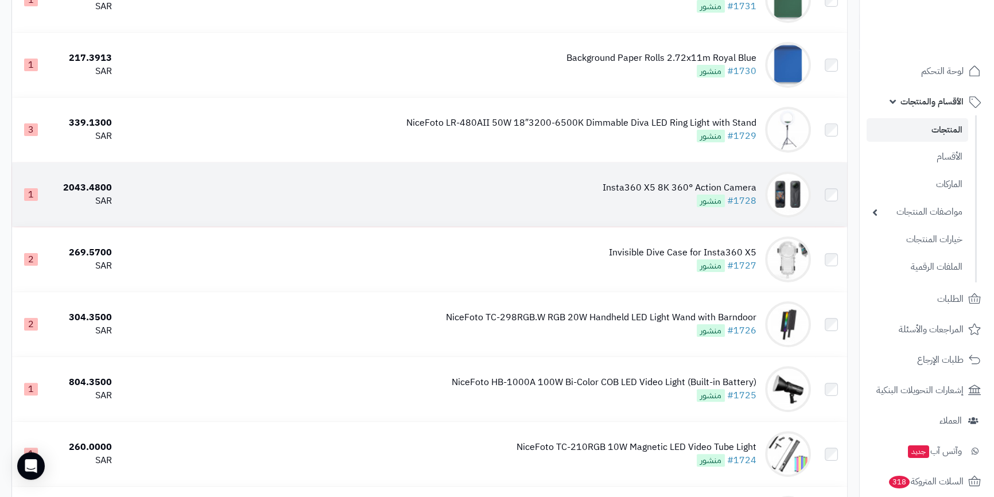
scroll to position [261, 0]
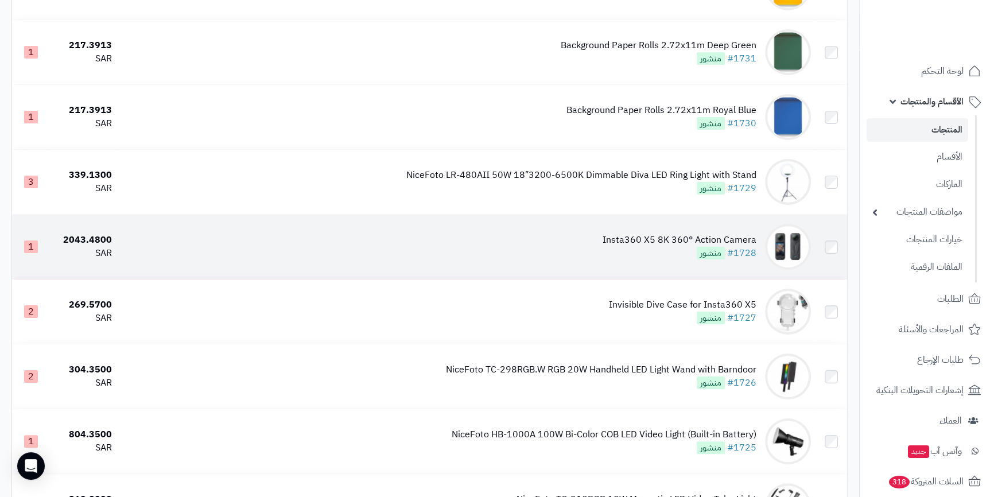
click at [672, 227] on td "Insta360 X5 8K 360° Action Camera #1728 منشور" at bounding box center [466, 247] width 699 height 64
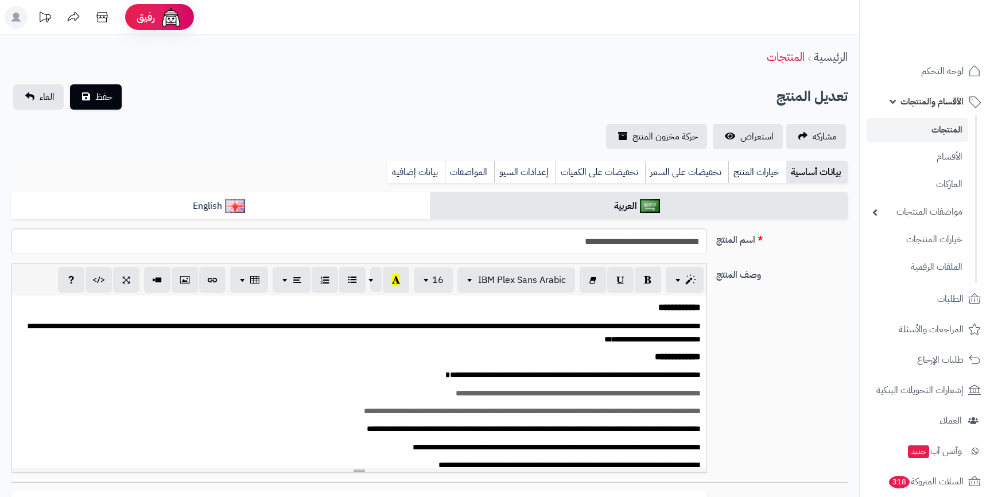
select select
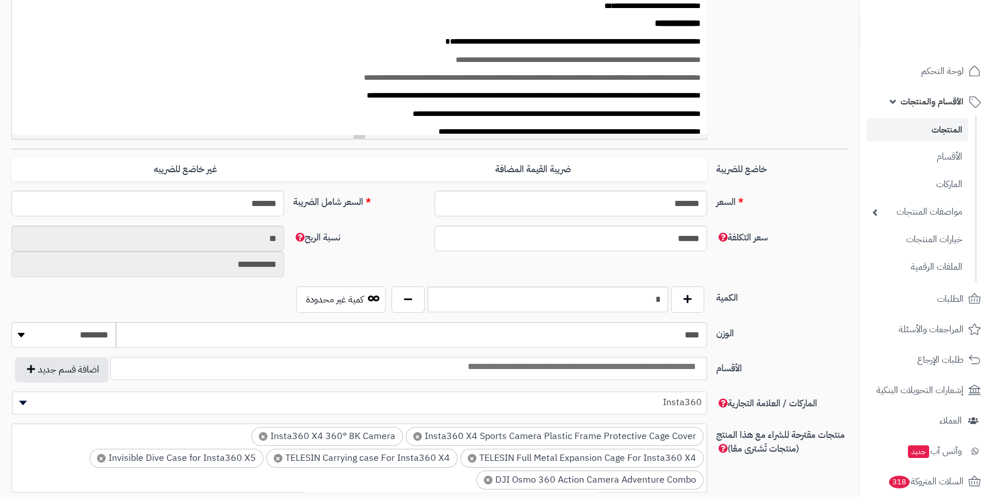
scroll to position [365, 0]
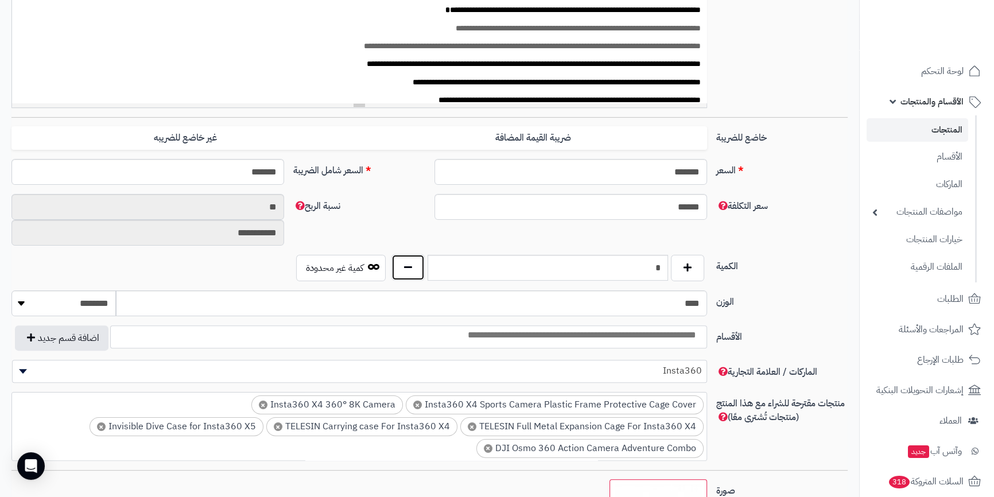
click at [413, 275] on button "button" at bounding box center [407, 267] width 33 height 26
type input "*"
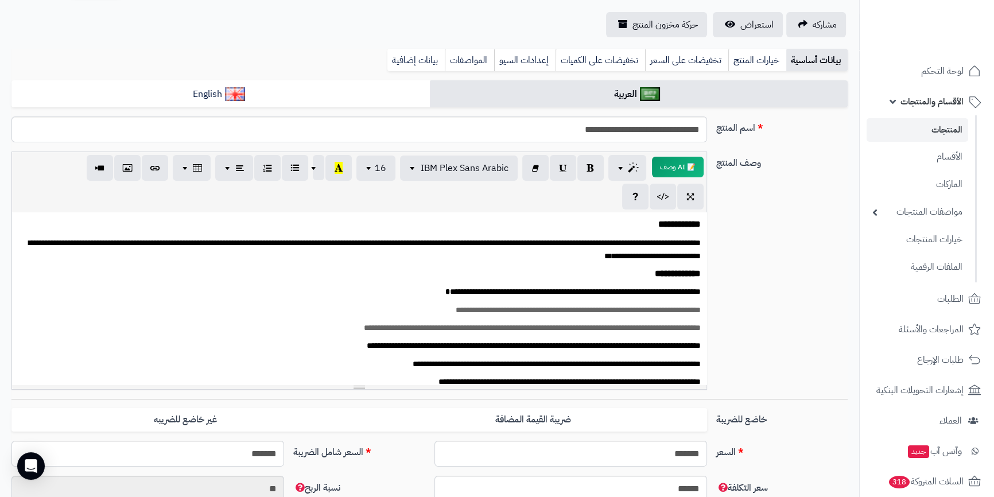
scroll to position [0, 0]
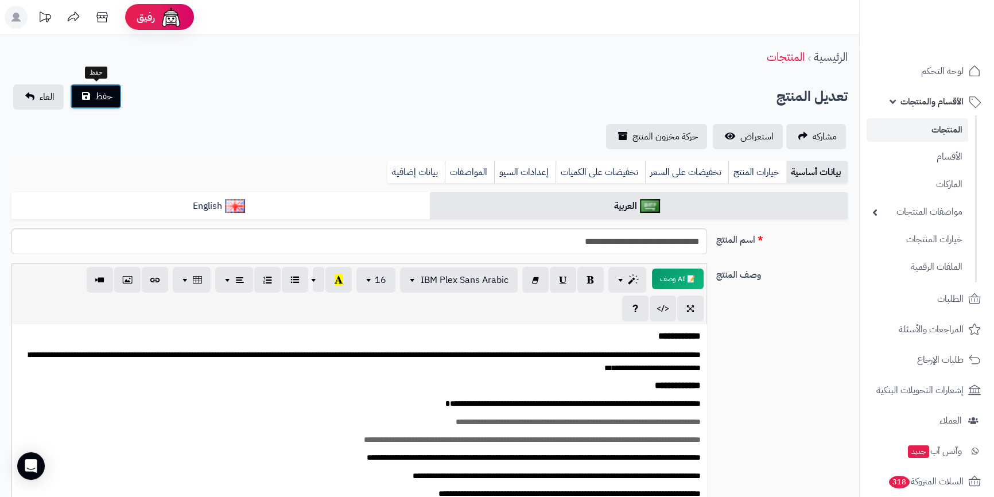
click at [98, 91] on span "حفظ" at bounding box center [103, 97] width 17 height 14
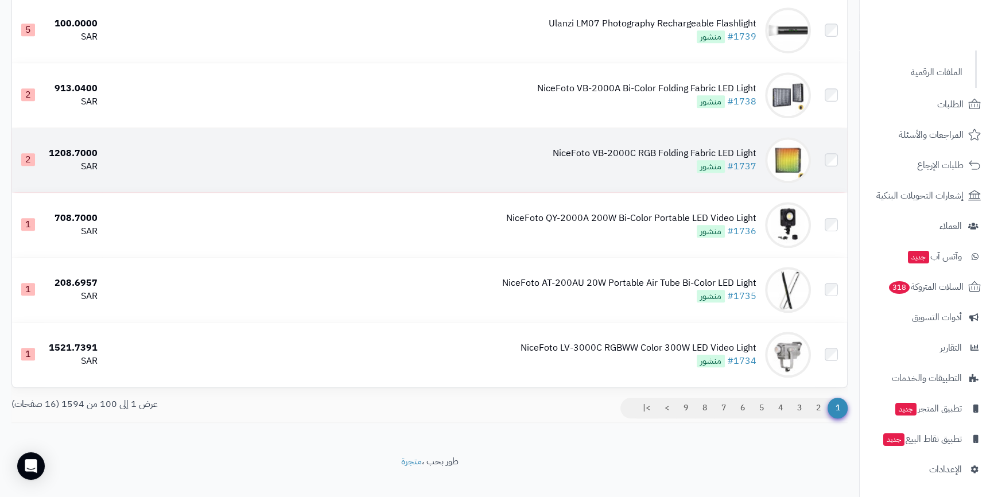
scroll to position [6294, 0]
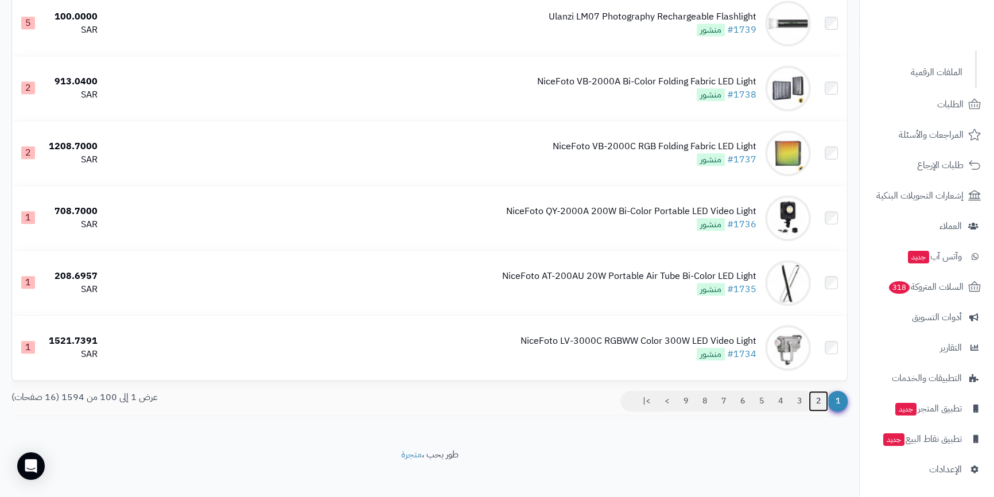
click at [814, 394] on link "2" at bounding box center [819, 401] width 20 height 21
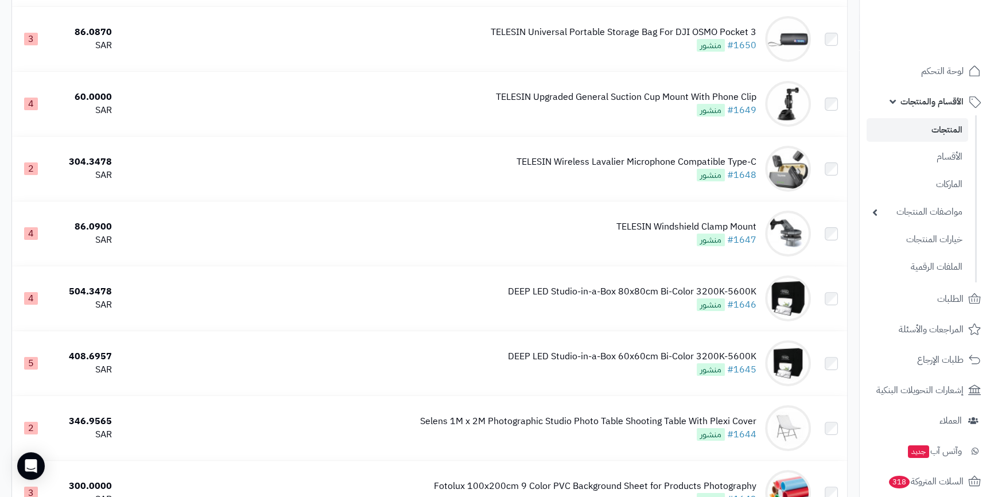
scroll to position [5217, 0]
